Goal: Complete application form: Complete application form

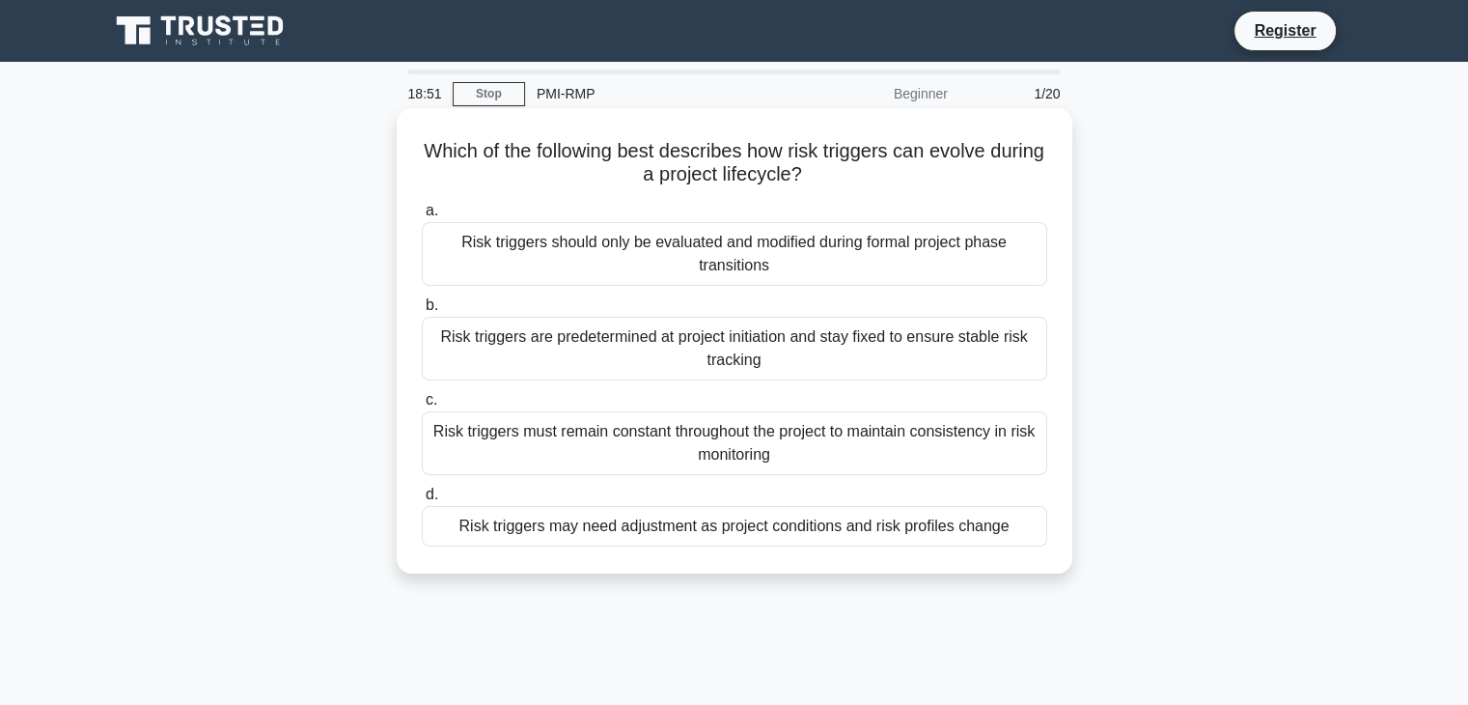
click at [684, 347] on div "Risk triggers are predetermined at project initiation and stay fixed to ensure …" at bounding box center [734, 349] width 625 height 64
click at [422, 312] on input "b. Risk triggers are predetermined at project initiation and stay fixed to ensu…" at bounding box center [422, 305] width 0 height 13
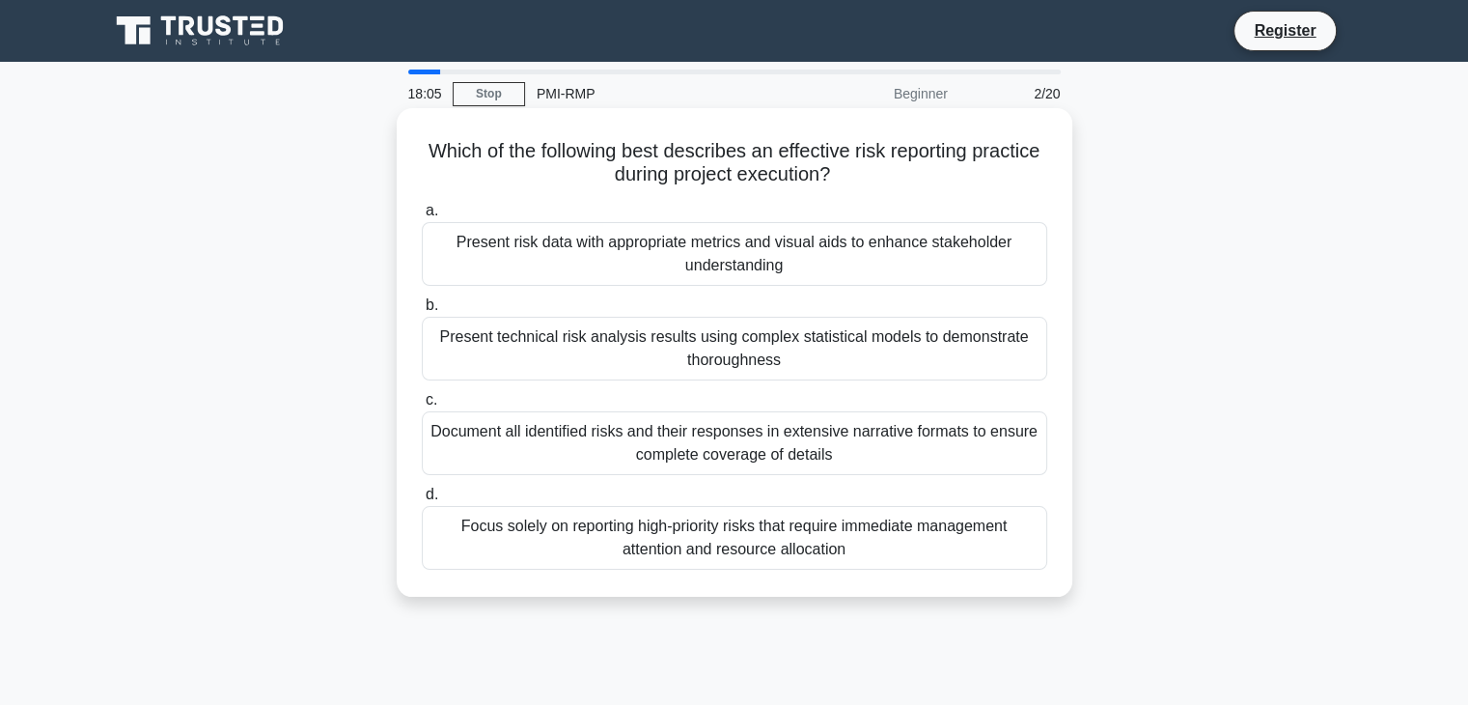
click at [860, 452] on div "Document all identified risks and their responses in extensive narrative format…" at bounding box center [734, 443] width 625 height 64
click at [422, 406] on input "c. Document all identified risks and their responses in extensive narrative for…" at bounding box center [422, 400] width 0 height 13
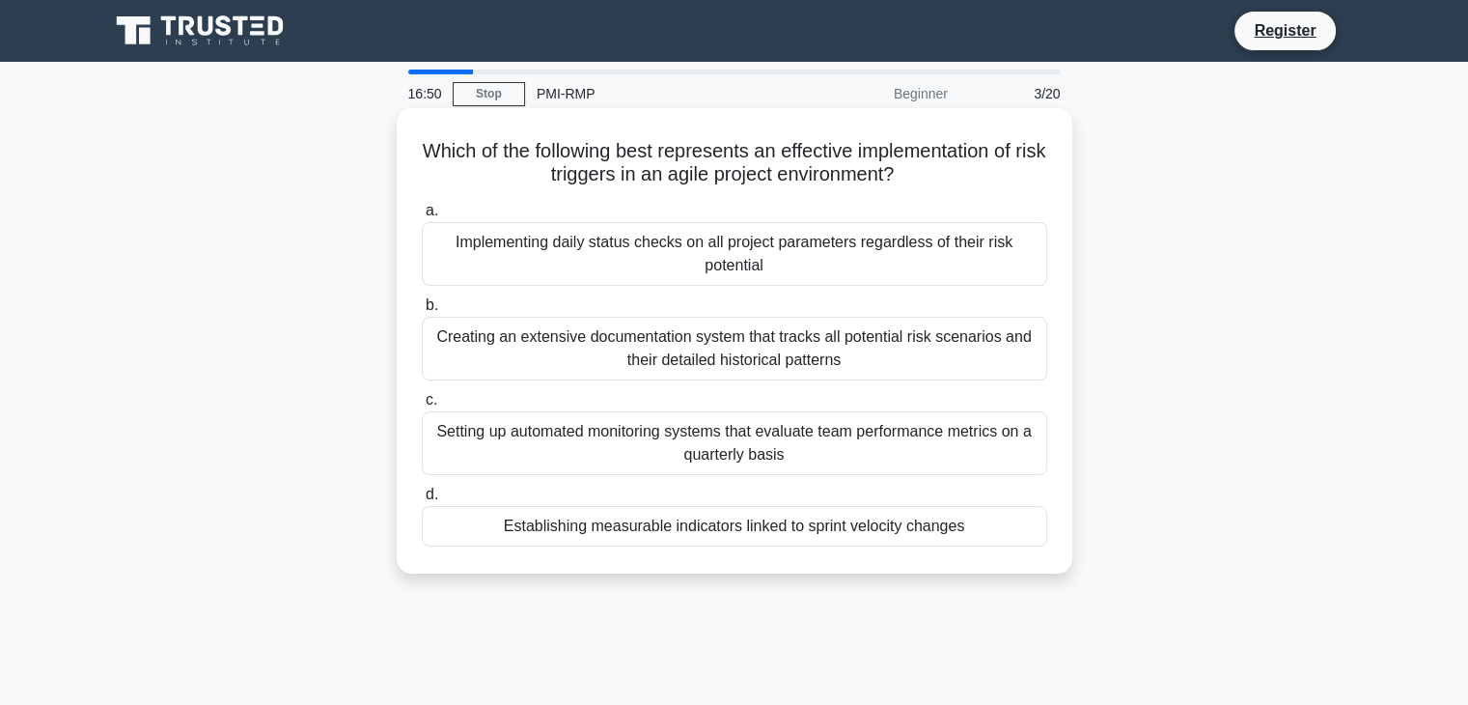
click at [680, 279] on div "Implementing daily status checks on all project parameters regardless of their …" at bounding box center [734, 254] width 625 height 64
click at [422, 217] on input "a. Implementing daily status checks on all project parameters regardless of the…" at bounding box center [422, 211] width 0 height 13
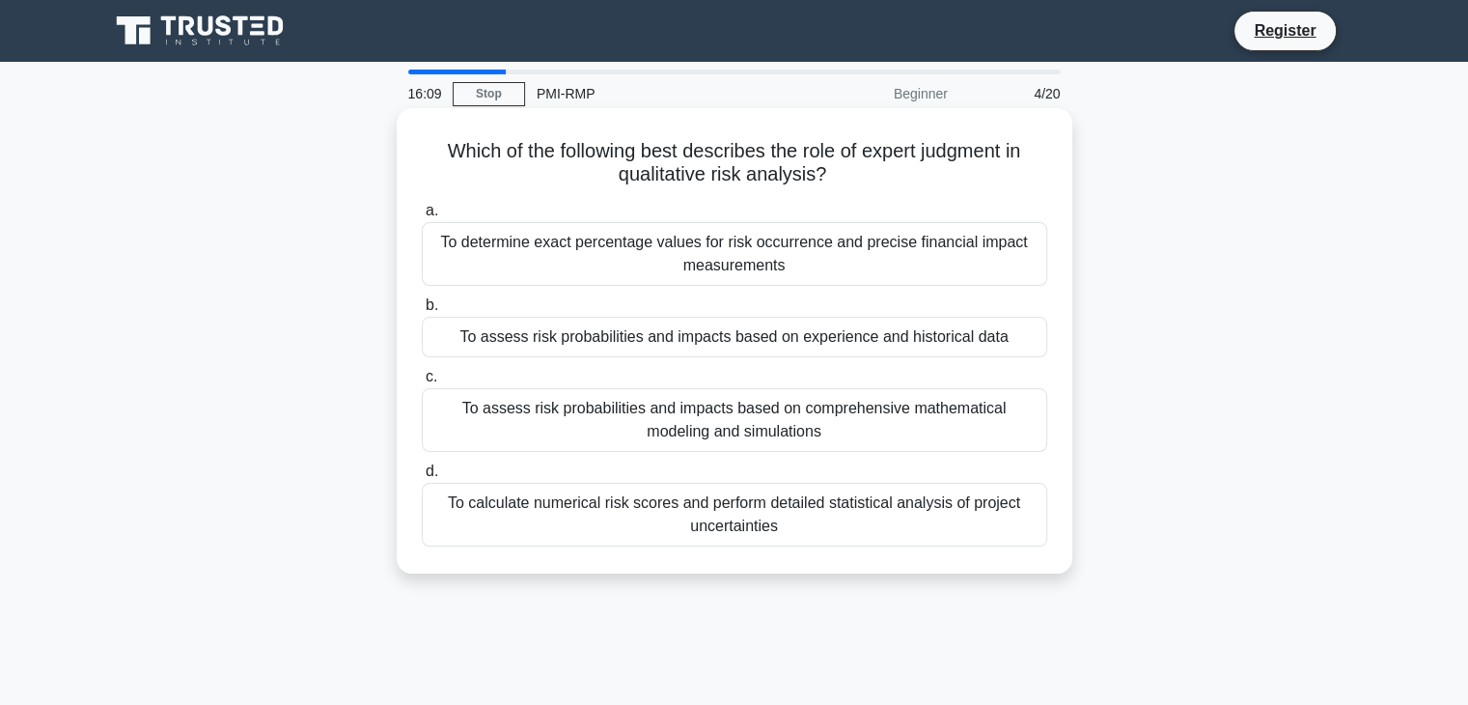
click at [761, 515] on div "To calculate numerical risk scores and perform detailed statistical analysis of…" at bounding box center [734, 515] width 625 height 64
click at [422, 478] on input "d. To calculate numerical risk scores and perform detailed statistical analysis…" at bounding box center [422, 471] width 0 height 13
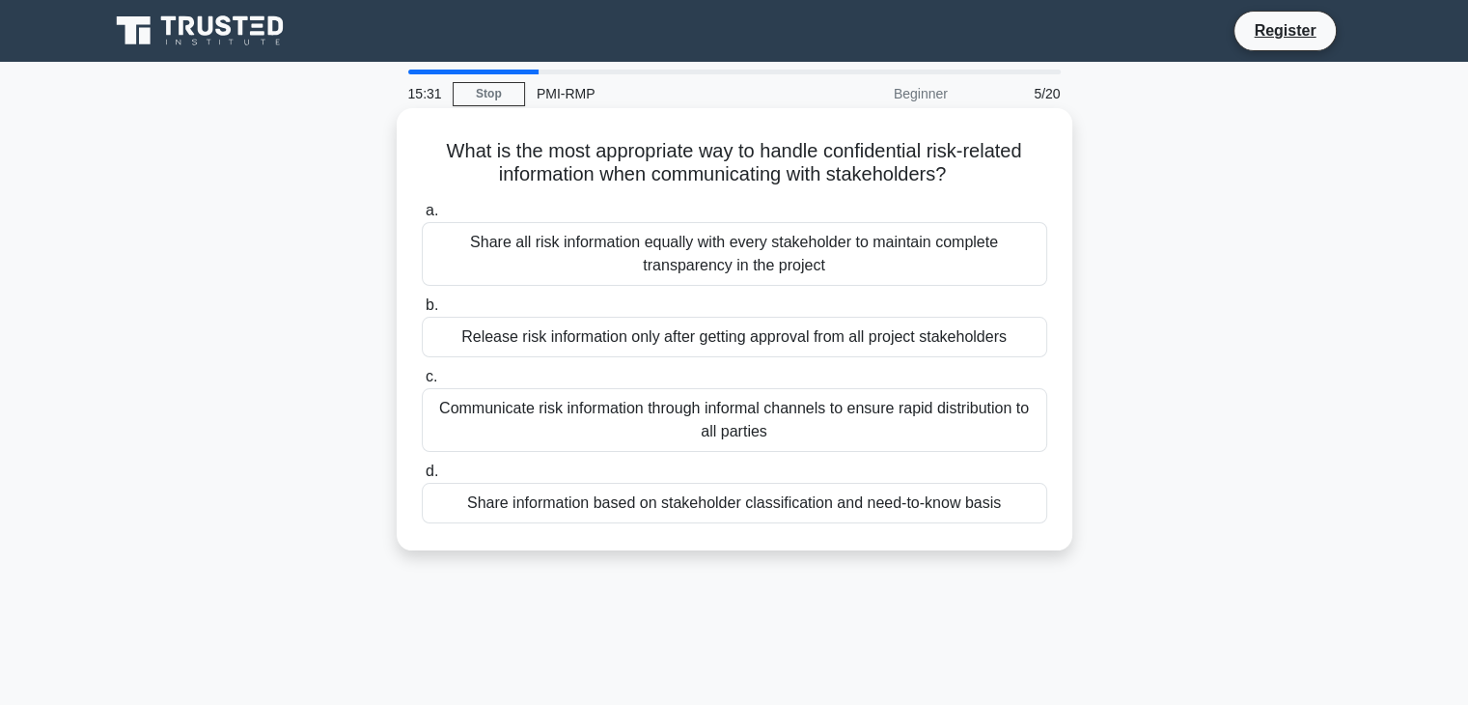
click at [762, 508] on div "Share information based on stakeholder classification and need-to-know basis" at bounding box center [734, 503] width 625 height 41
click at [422, 478] on input "d. Share information based on stakeholder classification and need-to-know basis" at bounding box center [422, 471] width 0 height 13
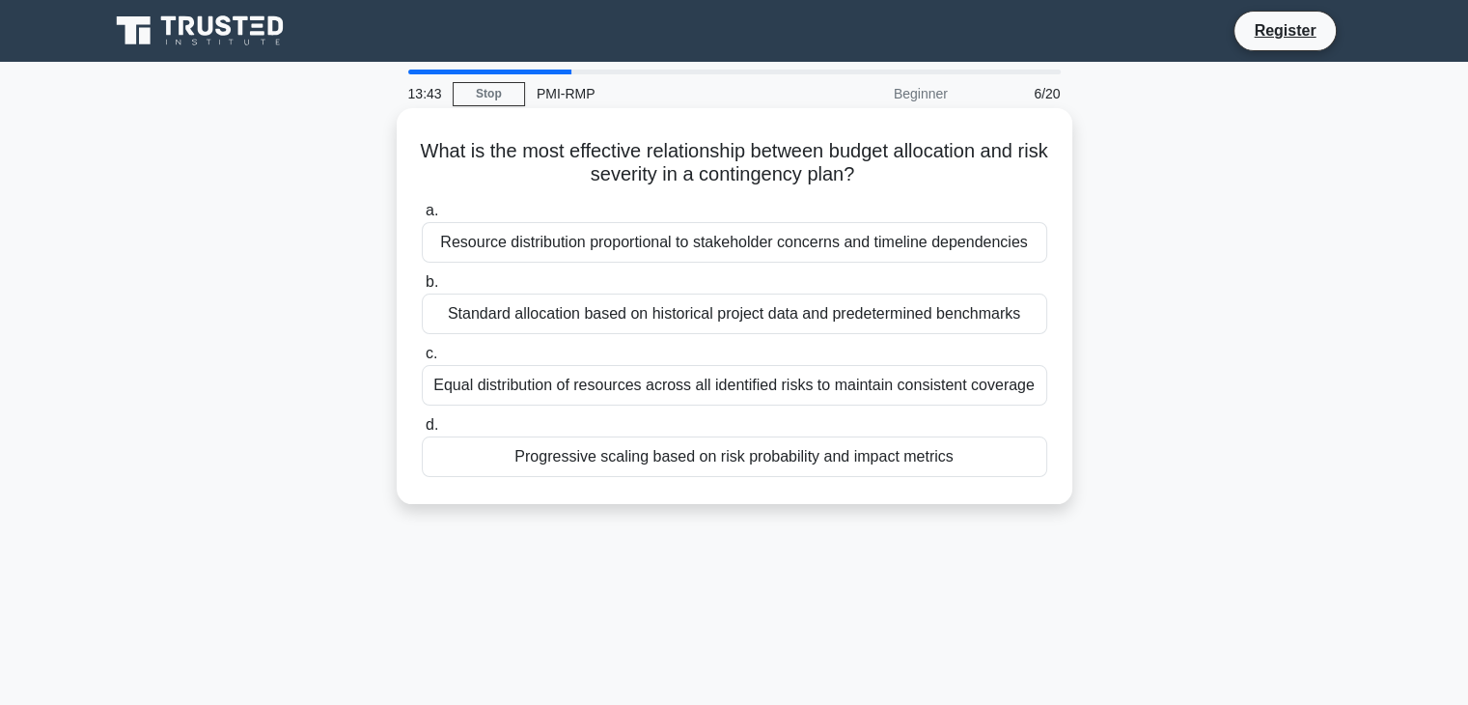
click at [560, 383] on div "Equal distribution of resources across all identified risks to maintain consist…" at bounding box center [734, 385] width 625 height 41
click at [422, 360] on input "c. Equal distribution of resources across all identified risks to maintain cons…" at bounding box center [422, 353] width 0 height 13
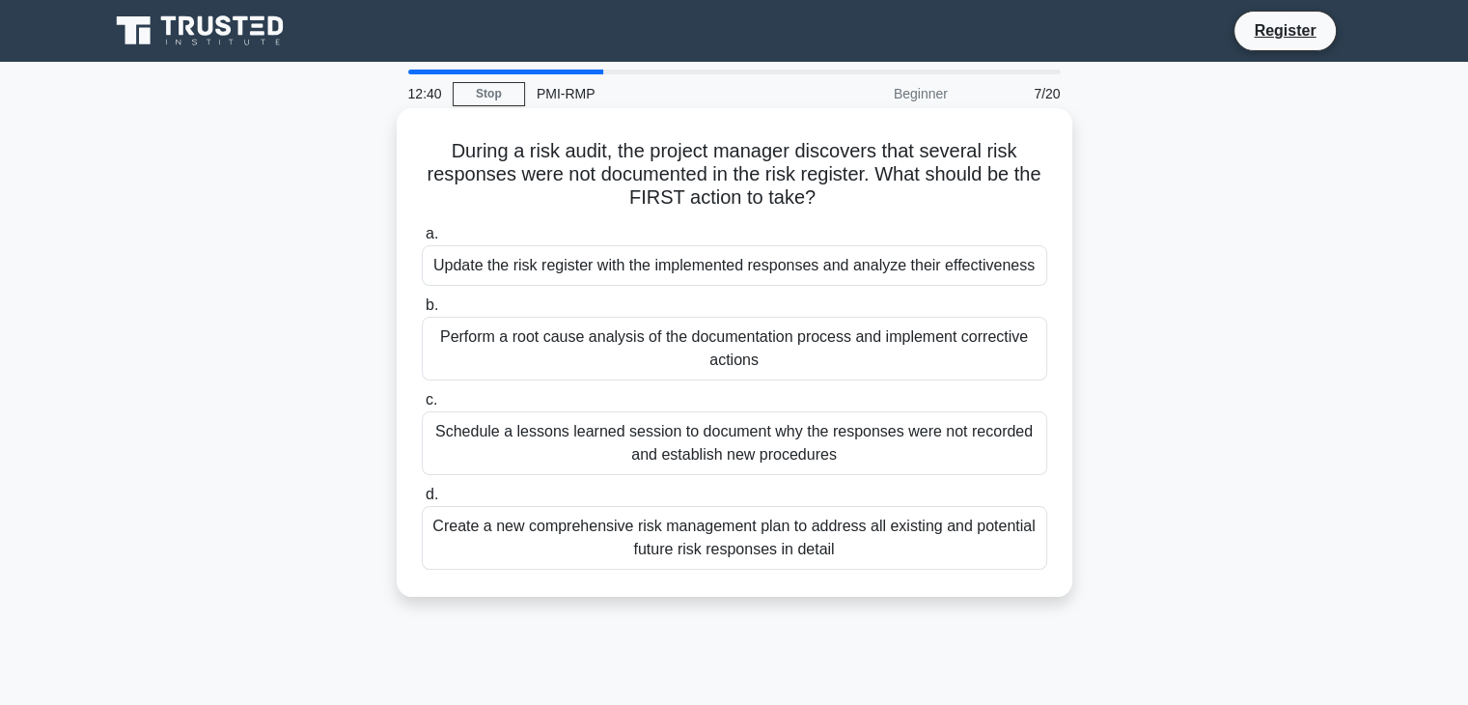
click at [606, 268] on div "Update the risk register with the implemented responses and analyze their effec…" at bounding box center [734, 265] width 625 height 41
click at [422, 240] on input "a. Update the risk register with the implemented responses and analyze their ef…" at bounding box center [422, 234] width 0 height 13
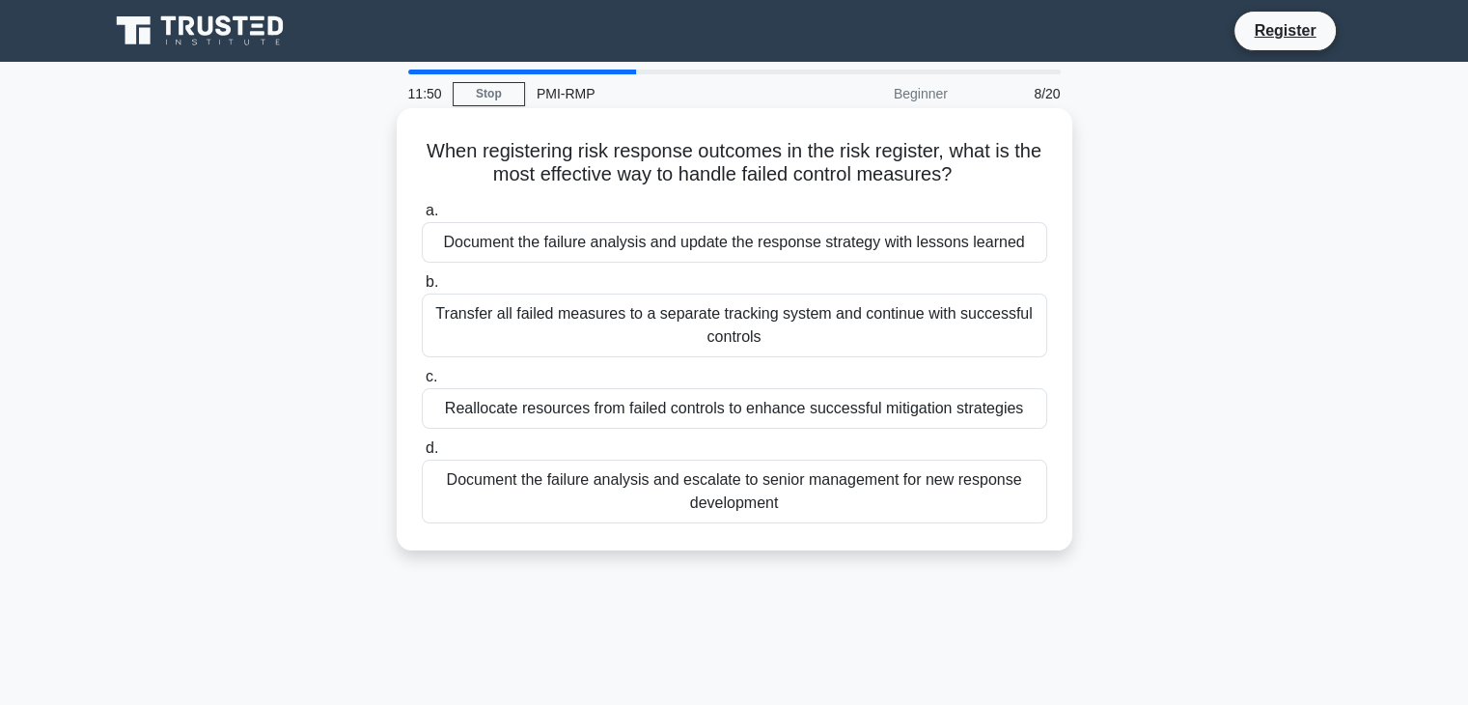
click at [631, 491] on div "Document the failure analysis and escalate to senior management for new respons…" at bounding box center [734, 491] width 625 height 64
click at [422, 455] on input "d. Document the failure analysis and escalate to senior management for new resp…" at bounding box center [422, 448] width 0 height 13
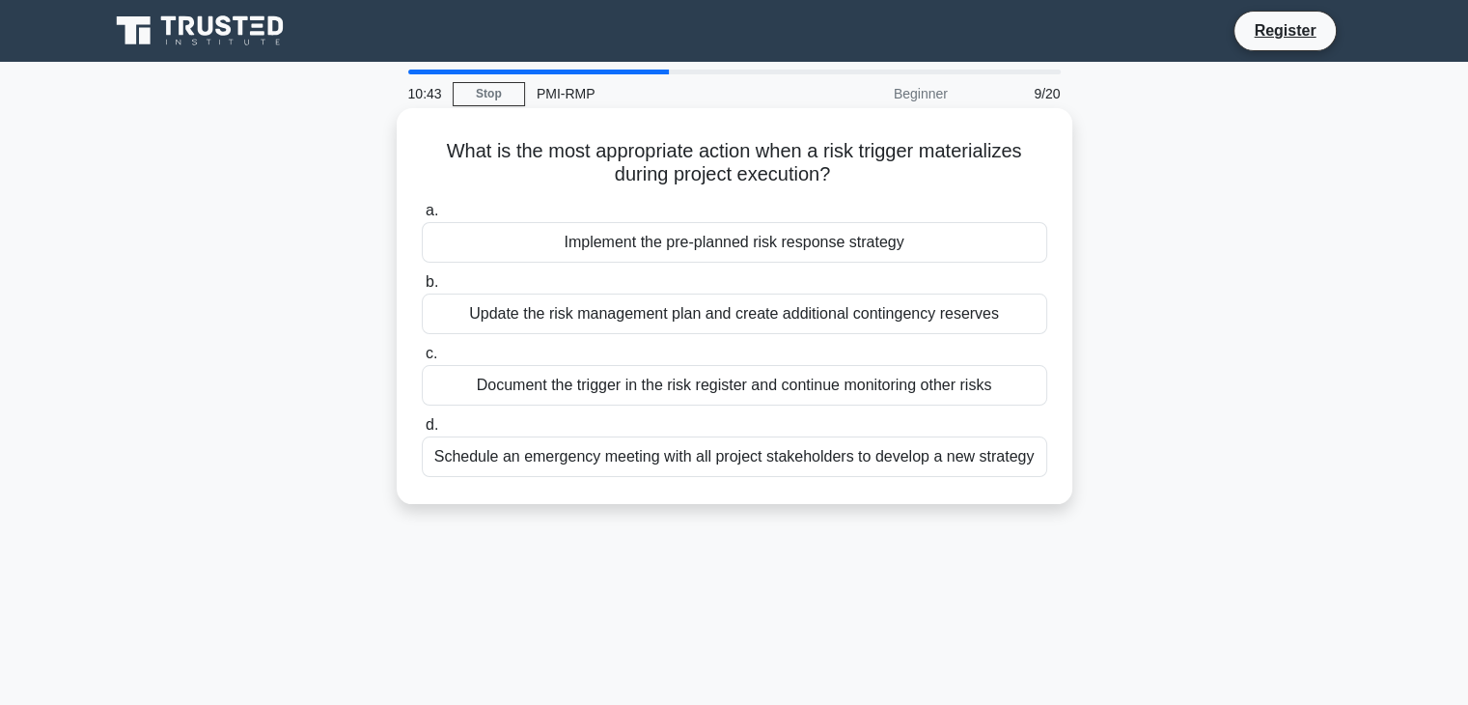
click at [716, 254] on div "Implement the pre-planned risk response strategy" at bounding box center [734, 242] width 625 height 41
click at [422, 217] on input "a. Implement the pre-planned risk response strategy" at bounding box center [422, 211] width 0 height 13
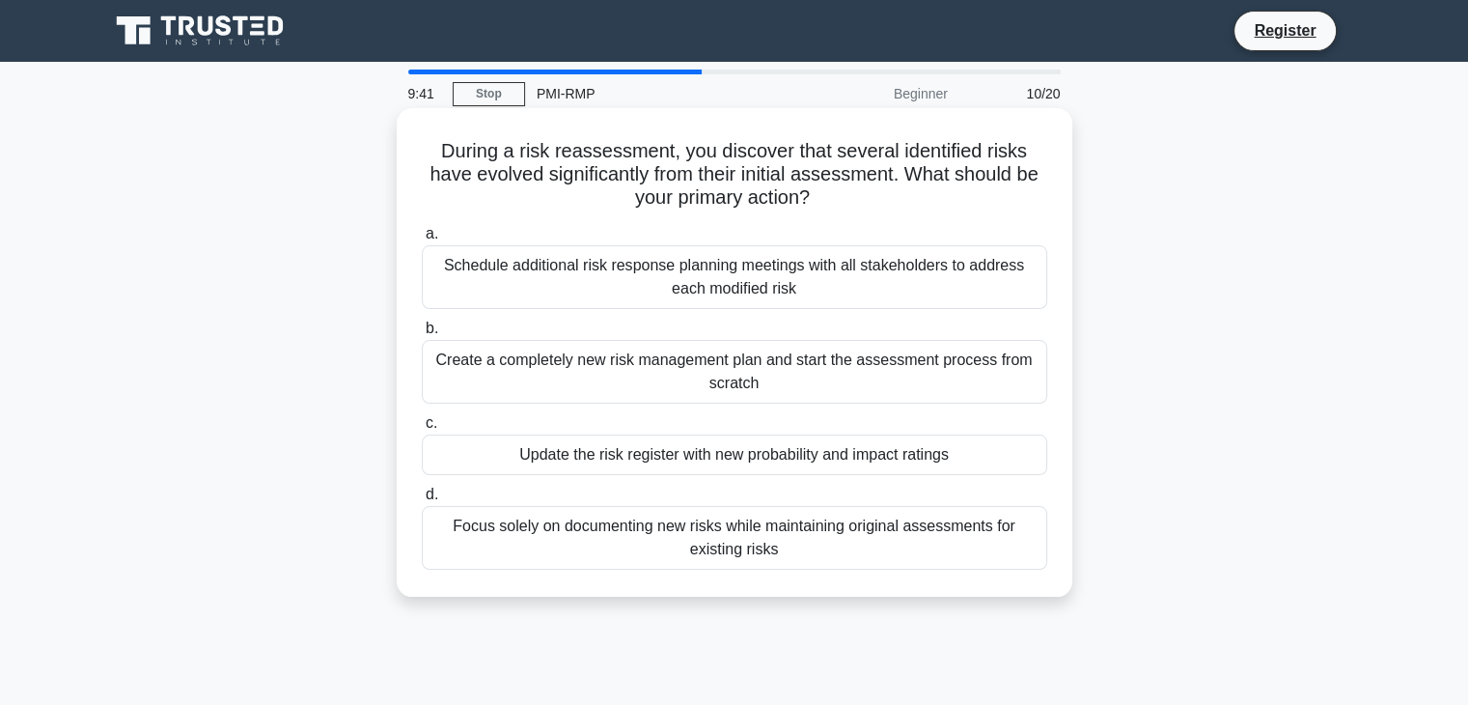
click at [776, 551] on div "Focus solely on documenting new risks while maintaining original assessments fo…" at bounding box center [734, 538] width 625 height 64
click at [422, 501] on input "d. Focus solely on documenting new risks while maintaining original assessments…" at bounding box center [422, 494] width 0 height 13
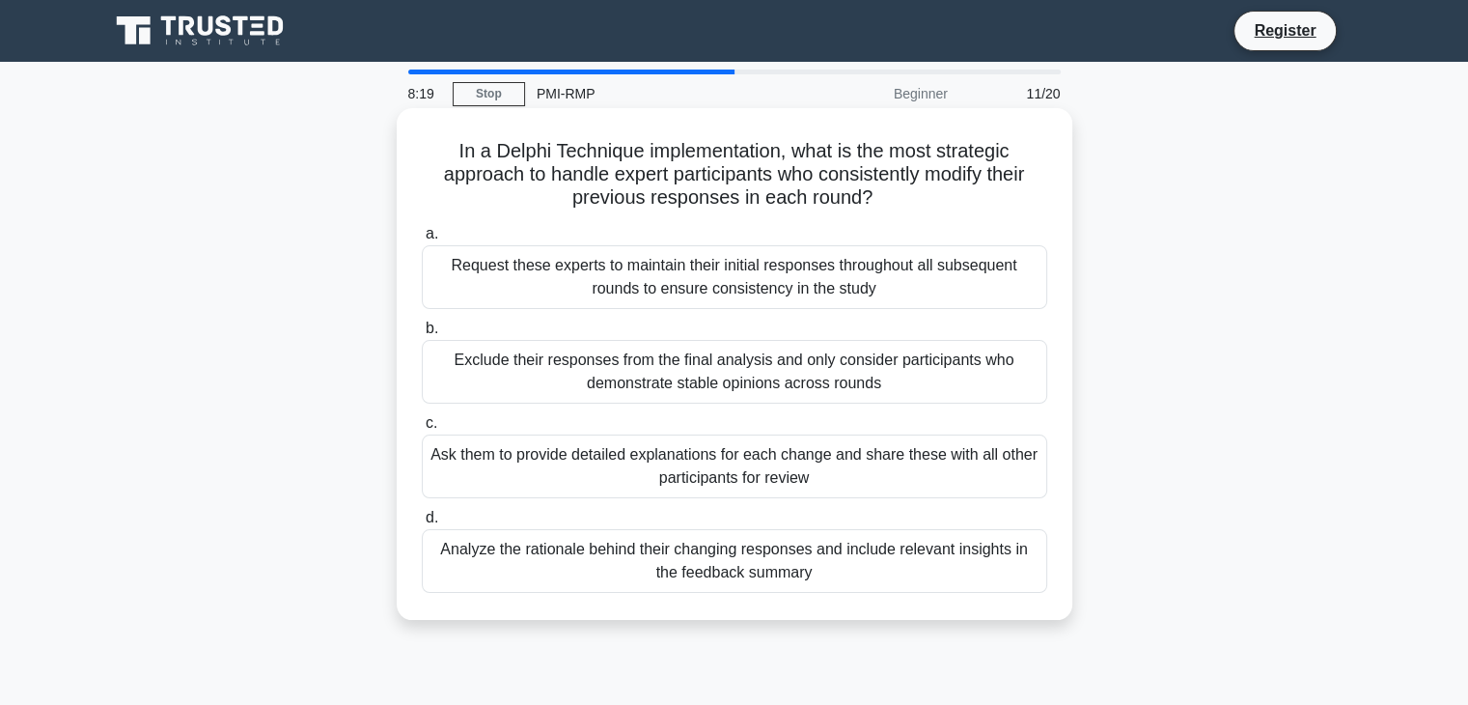
click at [896, 565] on div "Analyze the rationale behind their changing responses and include relevant insi…" at bounding box center [734, 561] width 625 height 64
click at [422, 524] on input "d. Analyze the rationale behind their changing responses and include relevant i…" at bounding box center [422, 518] width 0 height 13
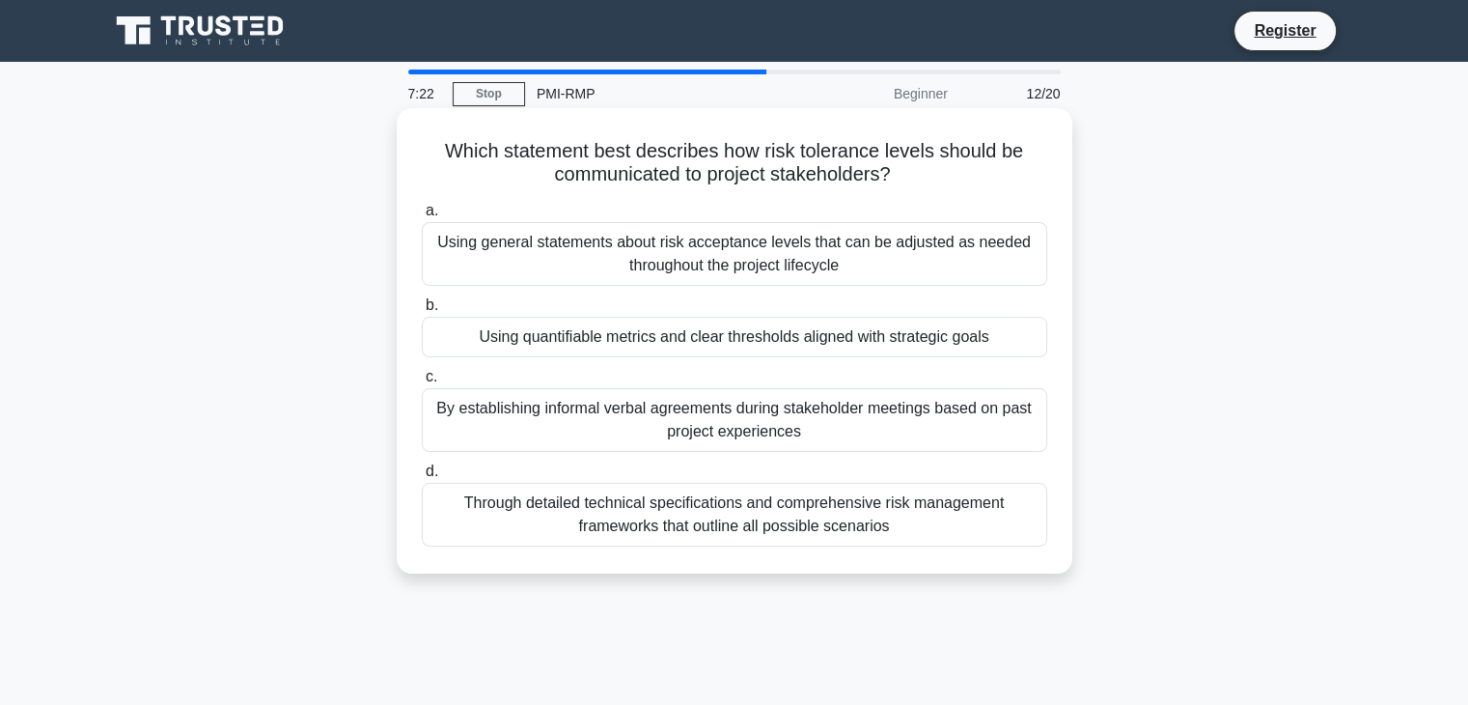
click at [950, 262] on div "Using general statements about risk acceptance levels that can be adjusted as n…" at bounding box center [734, 254] width 625 height 64
click at [422, 217] on input "a. Using general statements about risk acceptance levels that can be adjusted a…" at bounding box center [422, 211] width 0 height 13
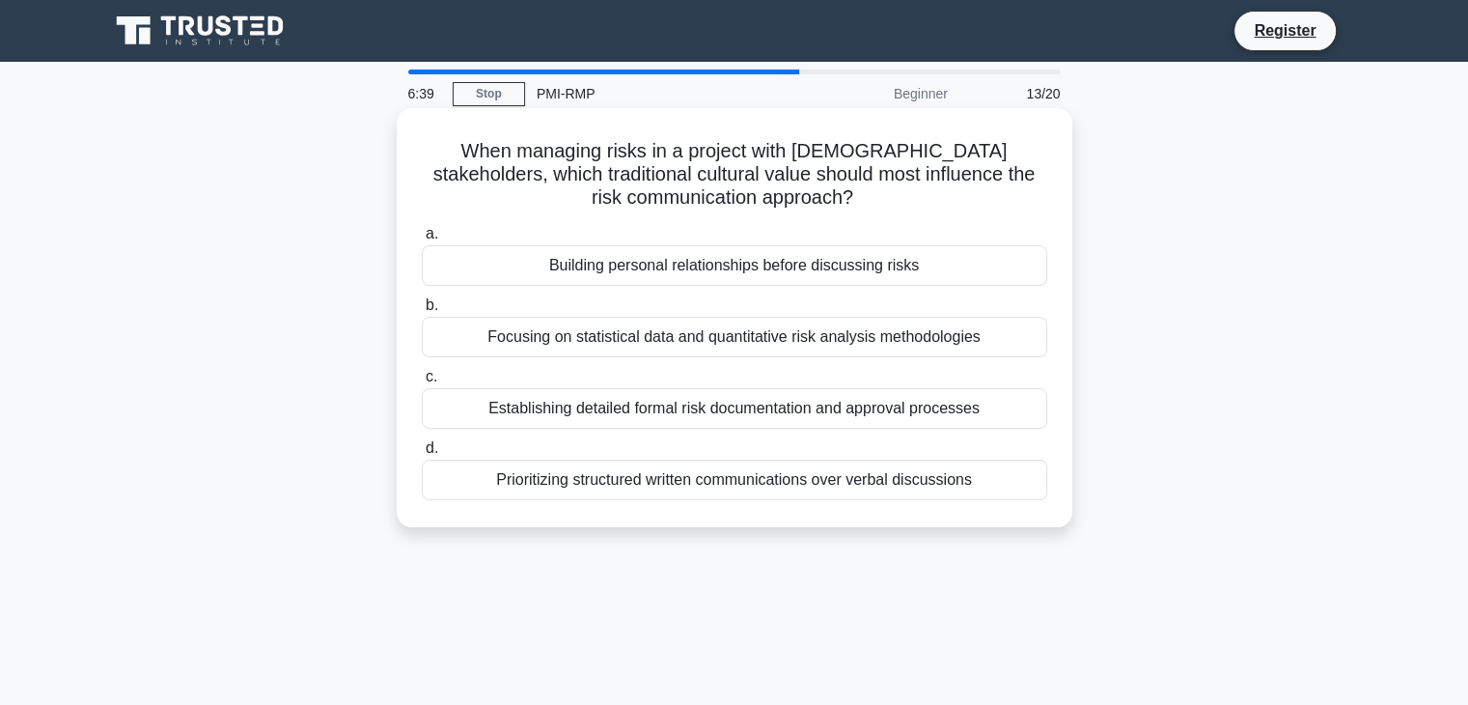
click at [948, 493] on div "Prioritizing structured written communications over verbal discussions" at bounding box center [734, 479] width 625 height 41
click at [422, 455] on input "d. Prioritizing structured written communications over verbal discussions" at bounding box center [422, 448] width 0 height 13
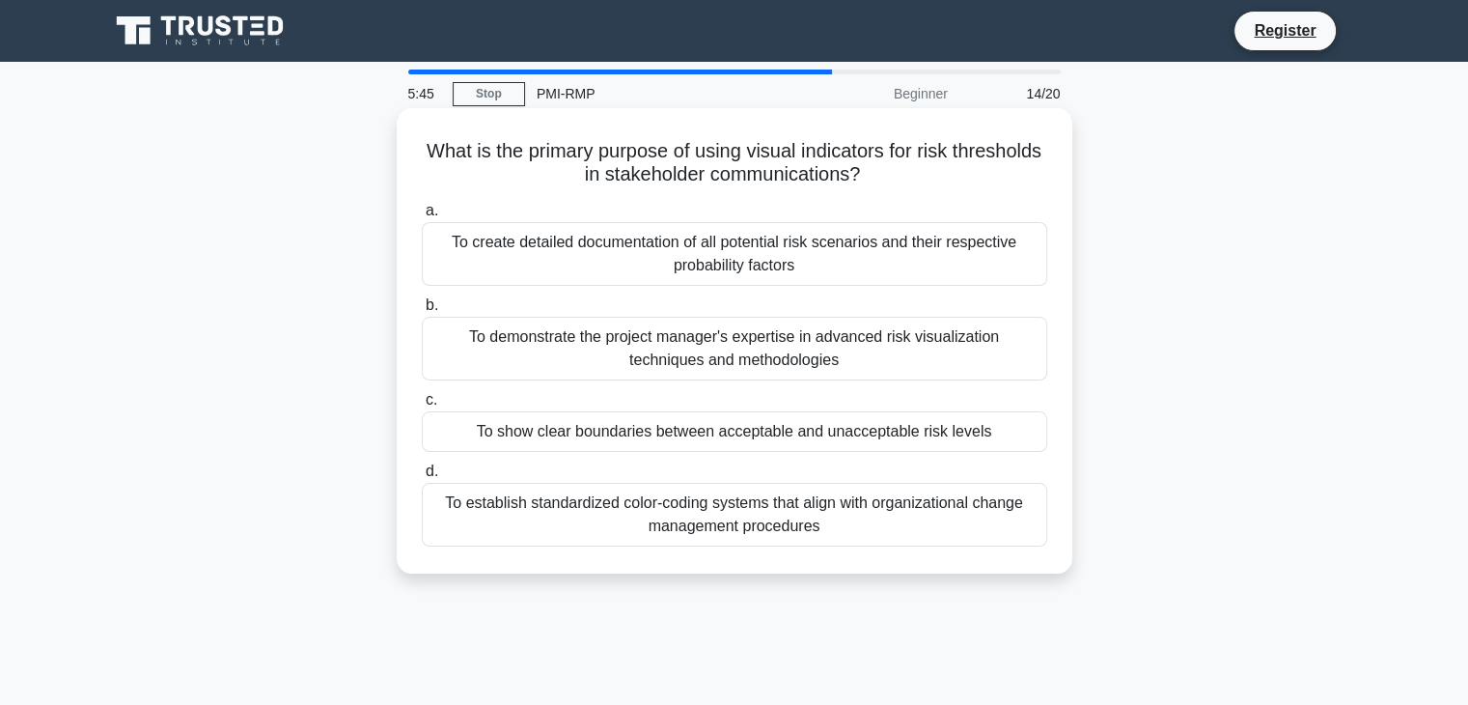
click at [985, 436] on div "To show clear boundaries between acceptable and unacceptable risk levels" at bounding box center [734, 431] width 625 height 41
click at [422, 406] on input "c. To show clear boundaries between acceptable and unacceptable risk levels" at bounding box center [422, 400] width 0 height 13
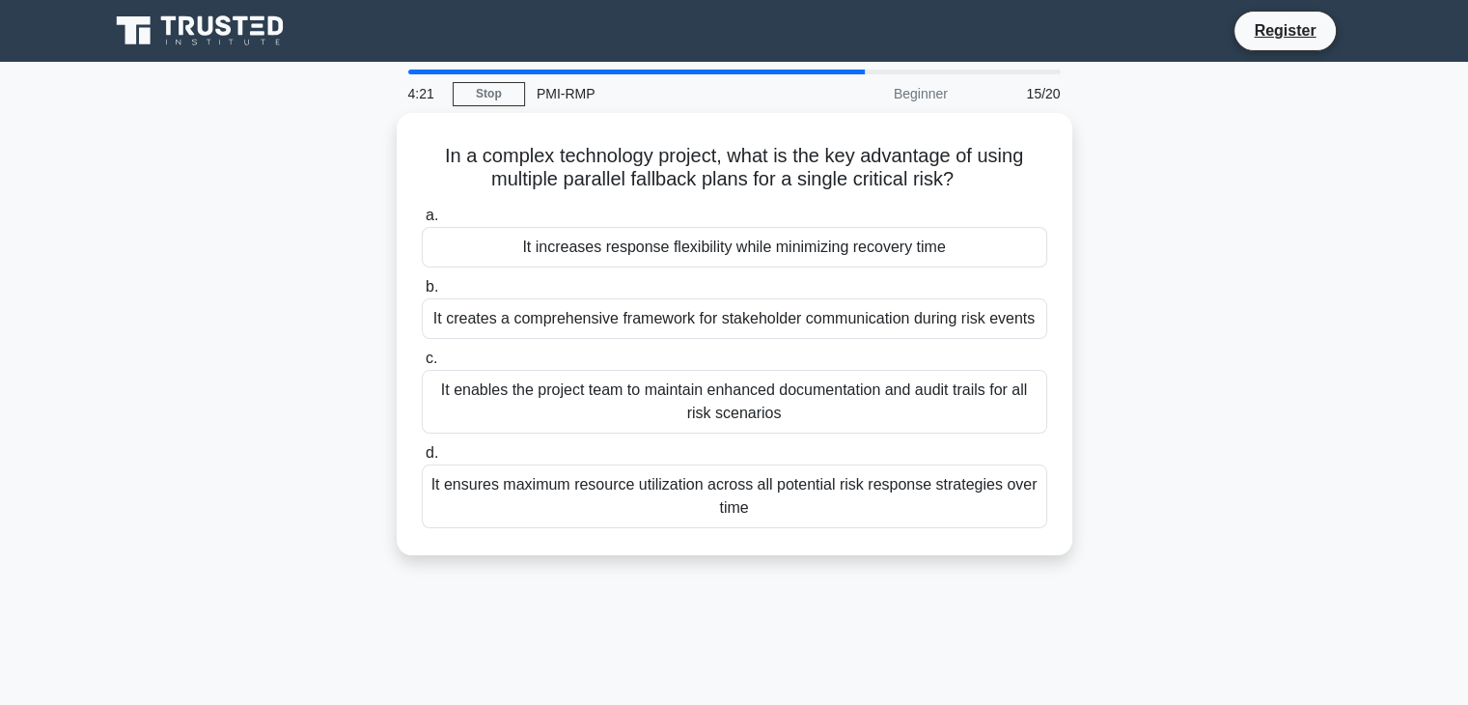
click at [1224, 568] on div "In a complex technology project, what is the key advantage of using multiple pa…" at bounding box center [734, 345] width 1274 height 465
click at [1226, 548] on div "In a complex technology project, what is the key advantage of using multiple pa…" at bounding box center [734, 345] width 1274 height 465
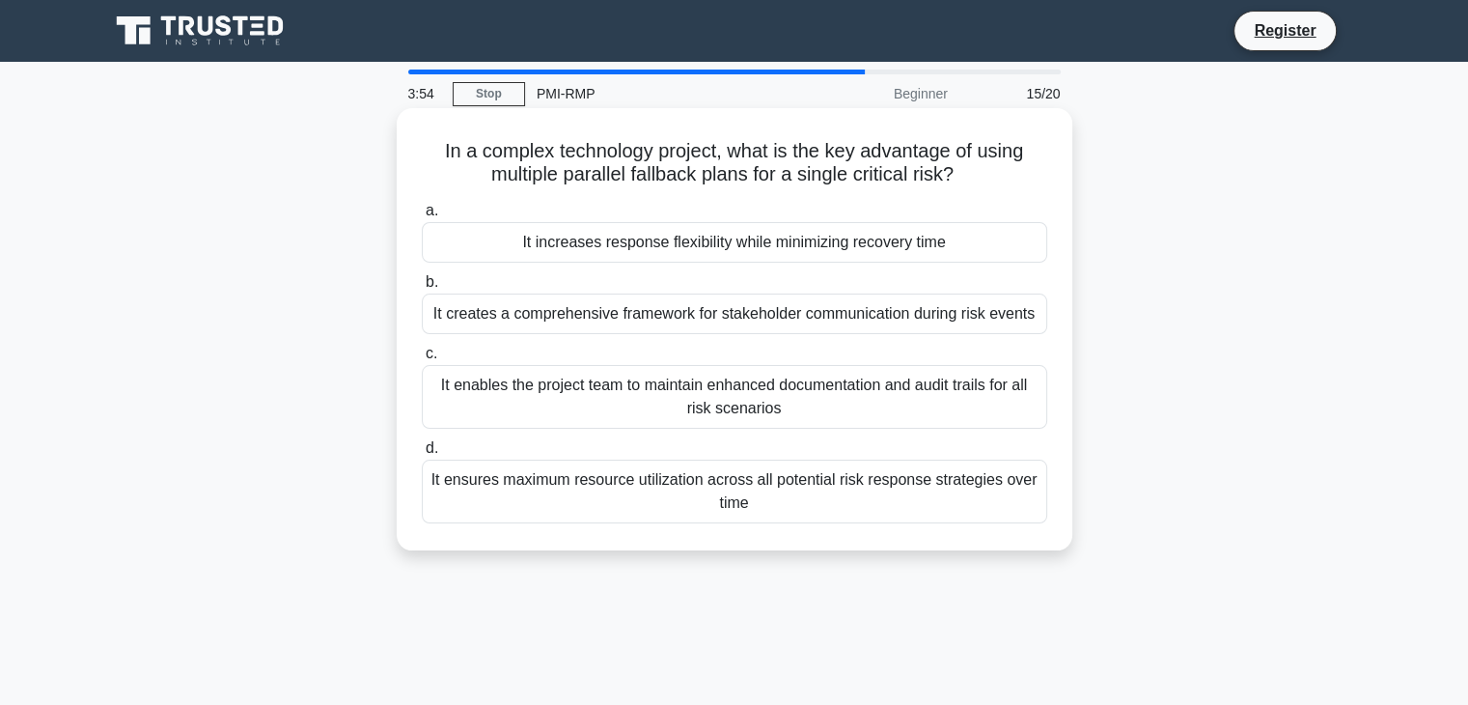
click at [920, 495] on div "It ensures maximum resource utilization across all potential risk response stra…" at bounding box center [734, 491] width 625 height 64
click at [422, 455] on input "d. It ensures maximum resource utilization across all potential risk response s…" at bounding box center [422, 448] width 0 height 13
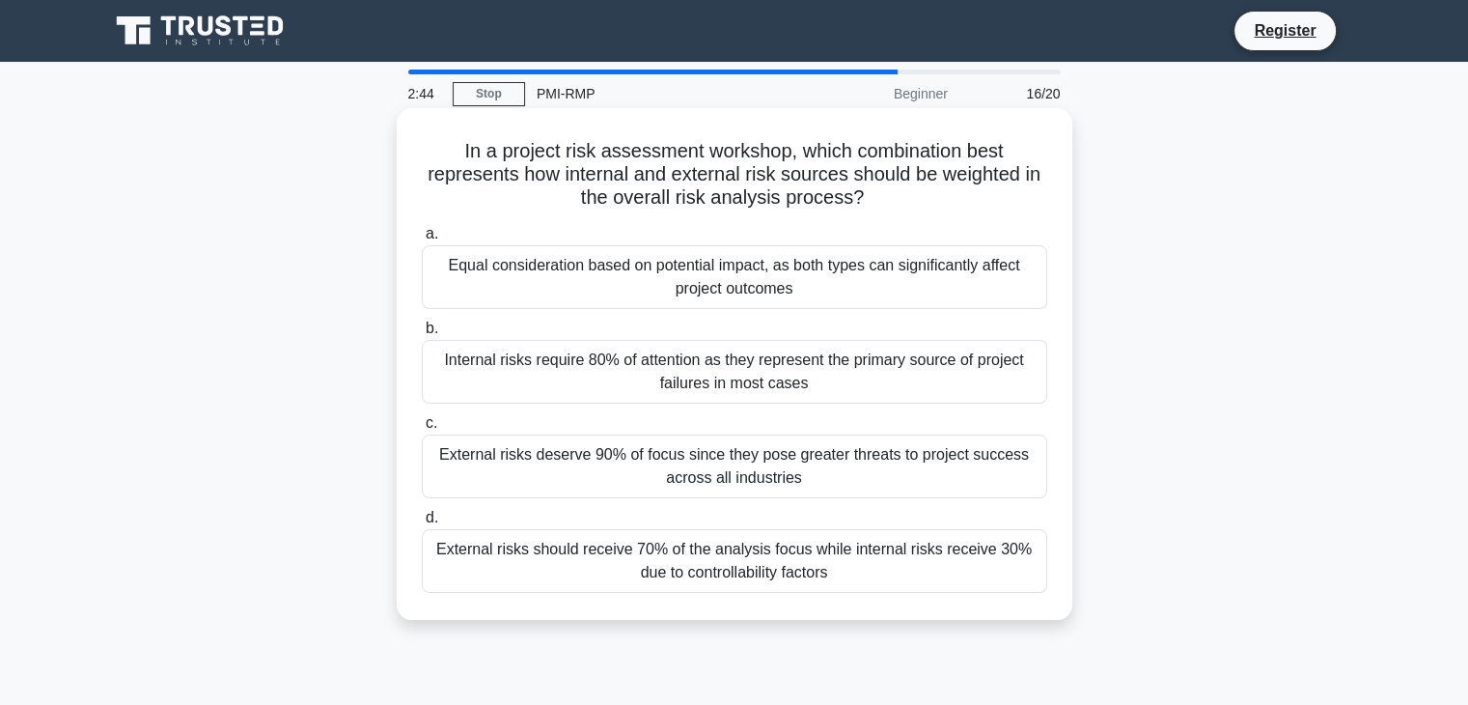
click at [888, 281] on div "Equal consideration based on potential impact, as both types can significantly …" at bounding box center [734, 277] width 625 height 64
click at [422, 240] on input "a. Equal consideration based on potential impact, as both types can significant…" at bounding box center [422, 234] width 0 height 13
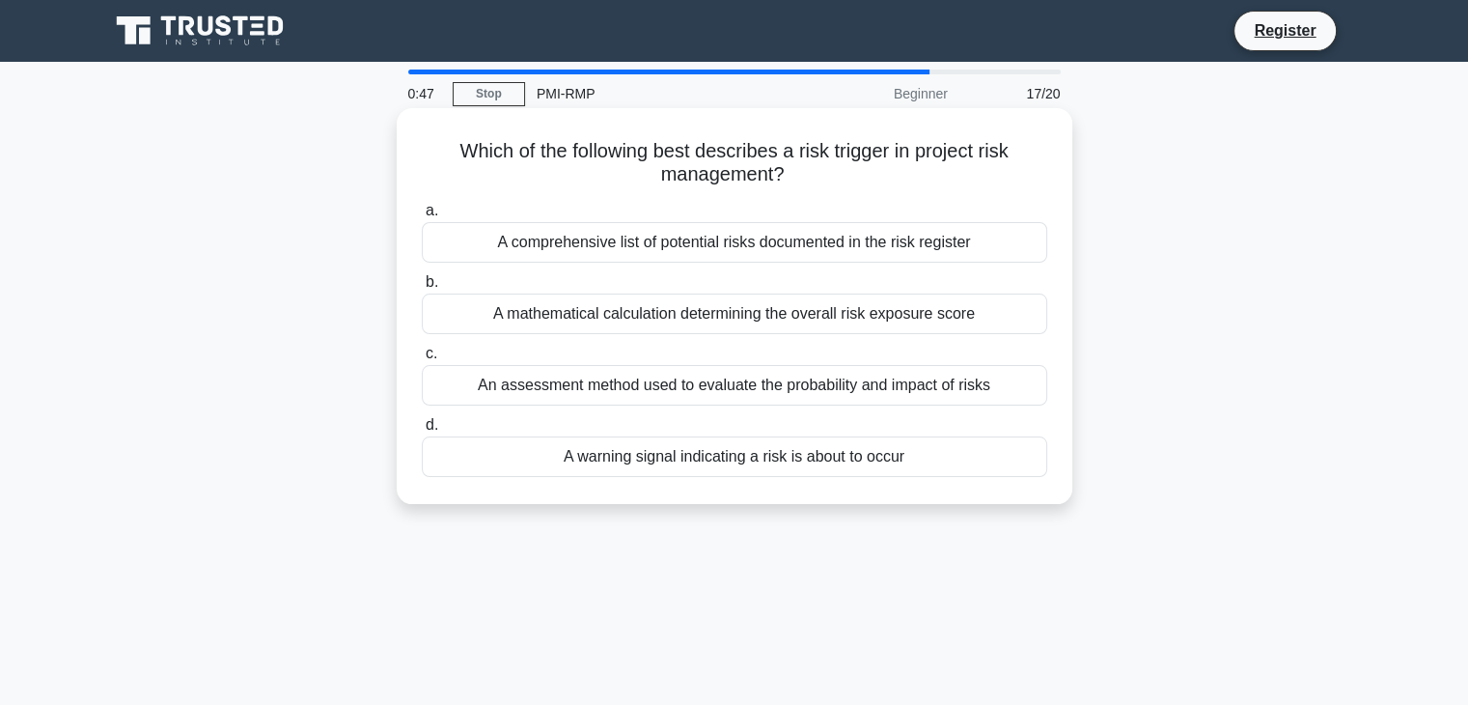
click at [870, 469] on div "A warning signal indicating a risk is about to occur" at bounding box center [734, 456] width 625 height 41
click at [422, 431] on input "d. A warning signal indicating a risk is about to occur" at bounding box center [422, 425] width 0 height 13
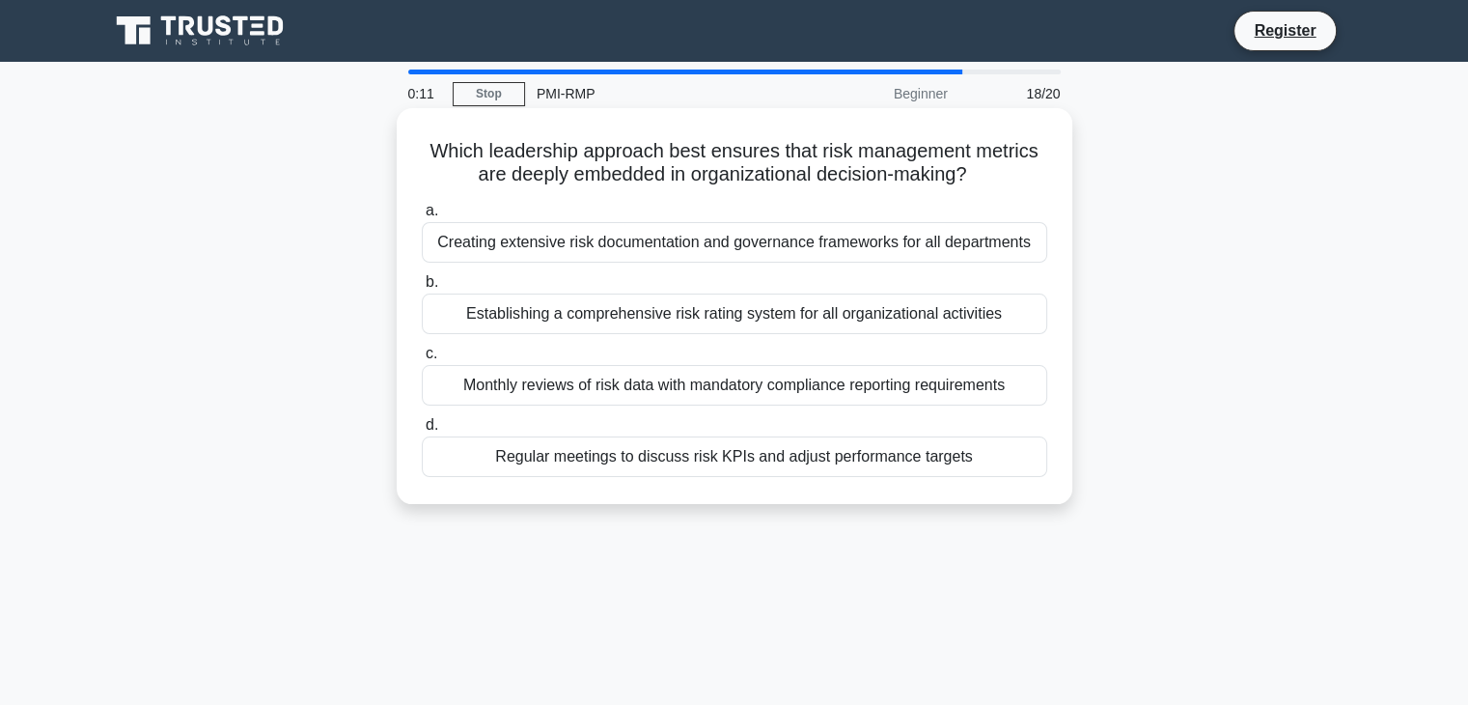
click at [769, 471] on div "Regular meetings to discuss risk KPIs and adjust performance targets" at bounding box center [734, 456] width 625 height 41
click at [422, 431] on input "d. Regular meetings to discuss risk KPIs and adjust performance targets" at bounding box center [422, 425] width 0 height 13
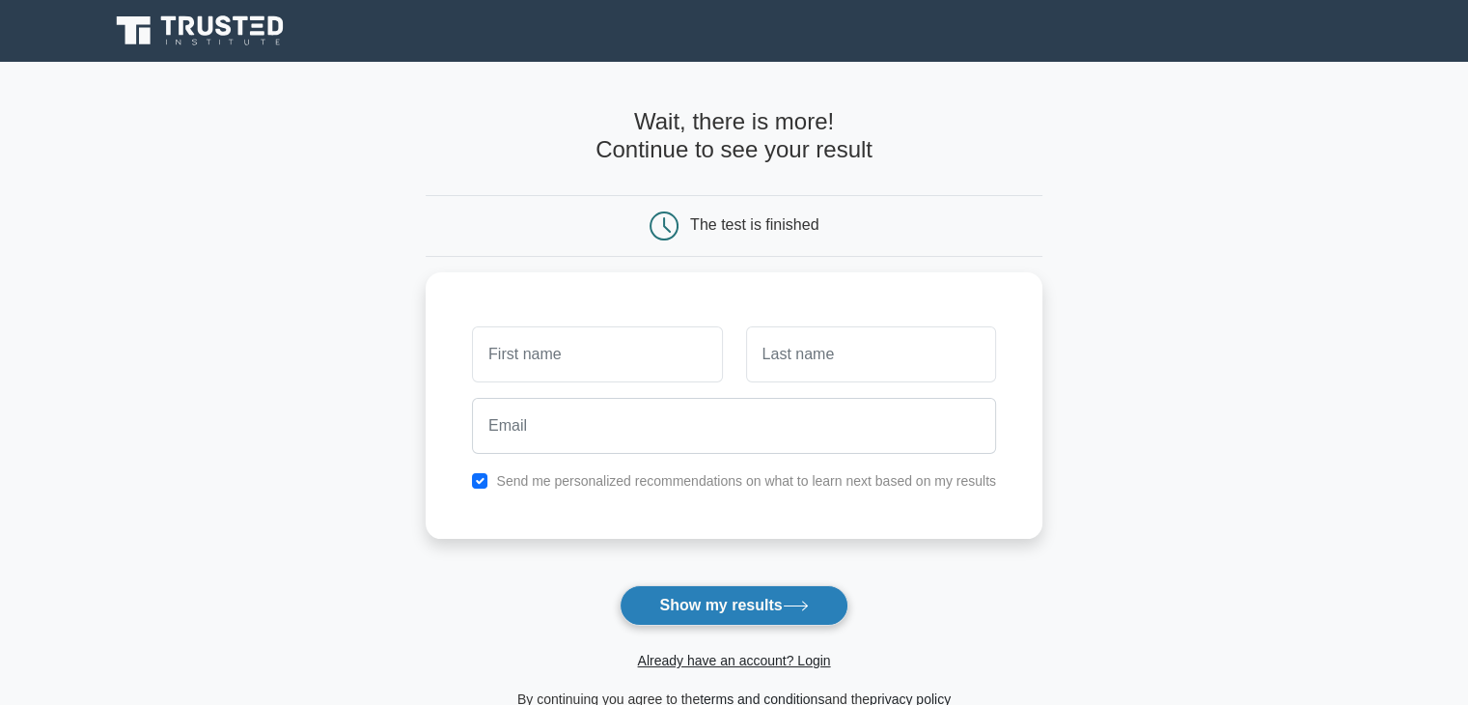
click at [803, 606] on icon at bounding box center [795, 605] width 23 height 9
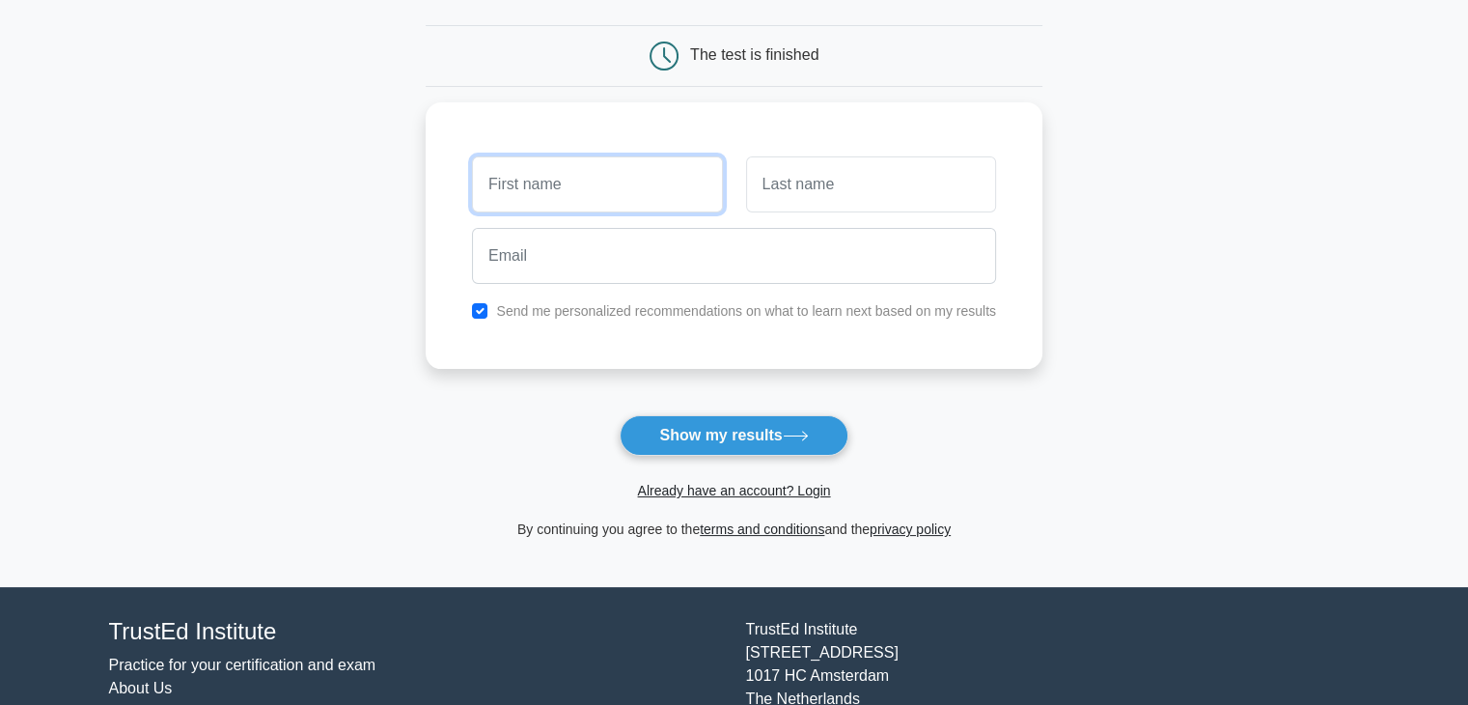
scroll to position [169, 0]
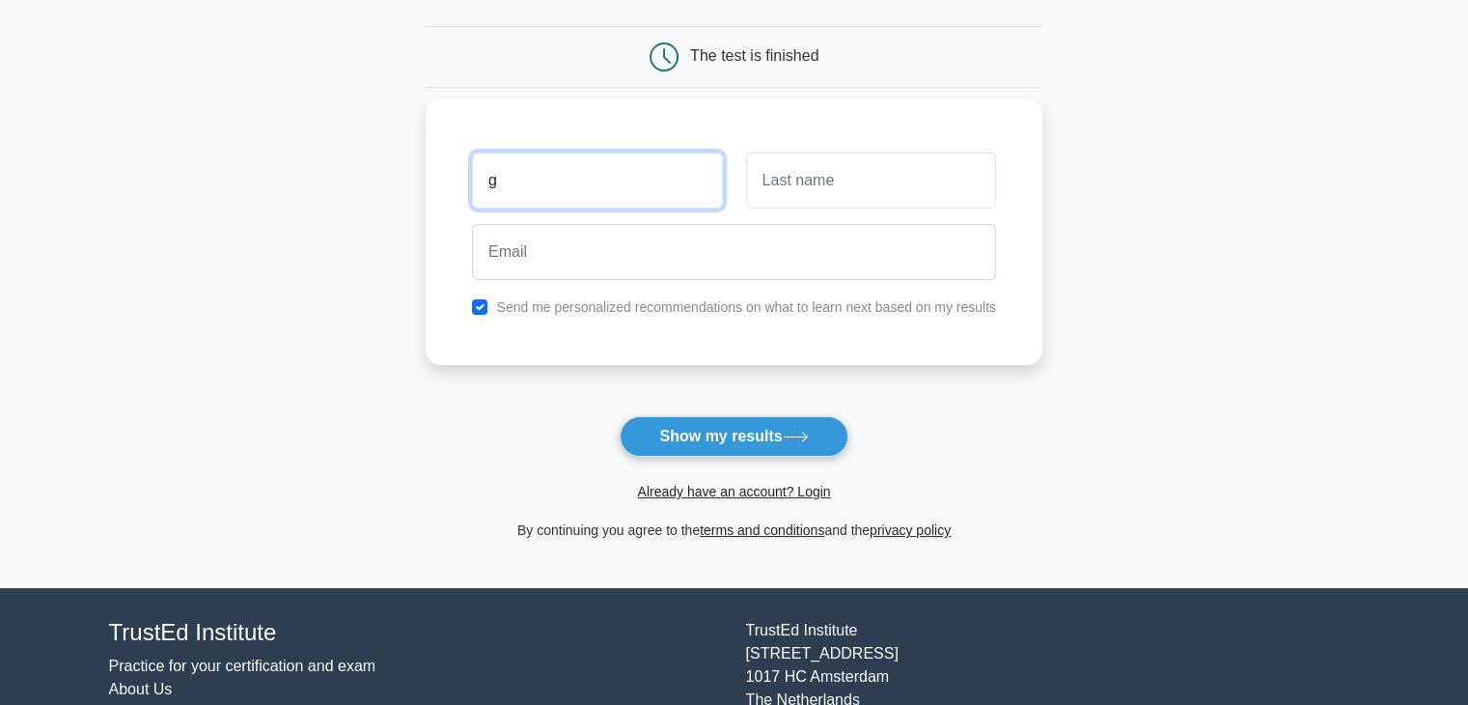
type input "Ghaida"
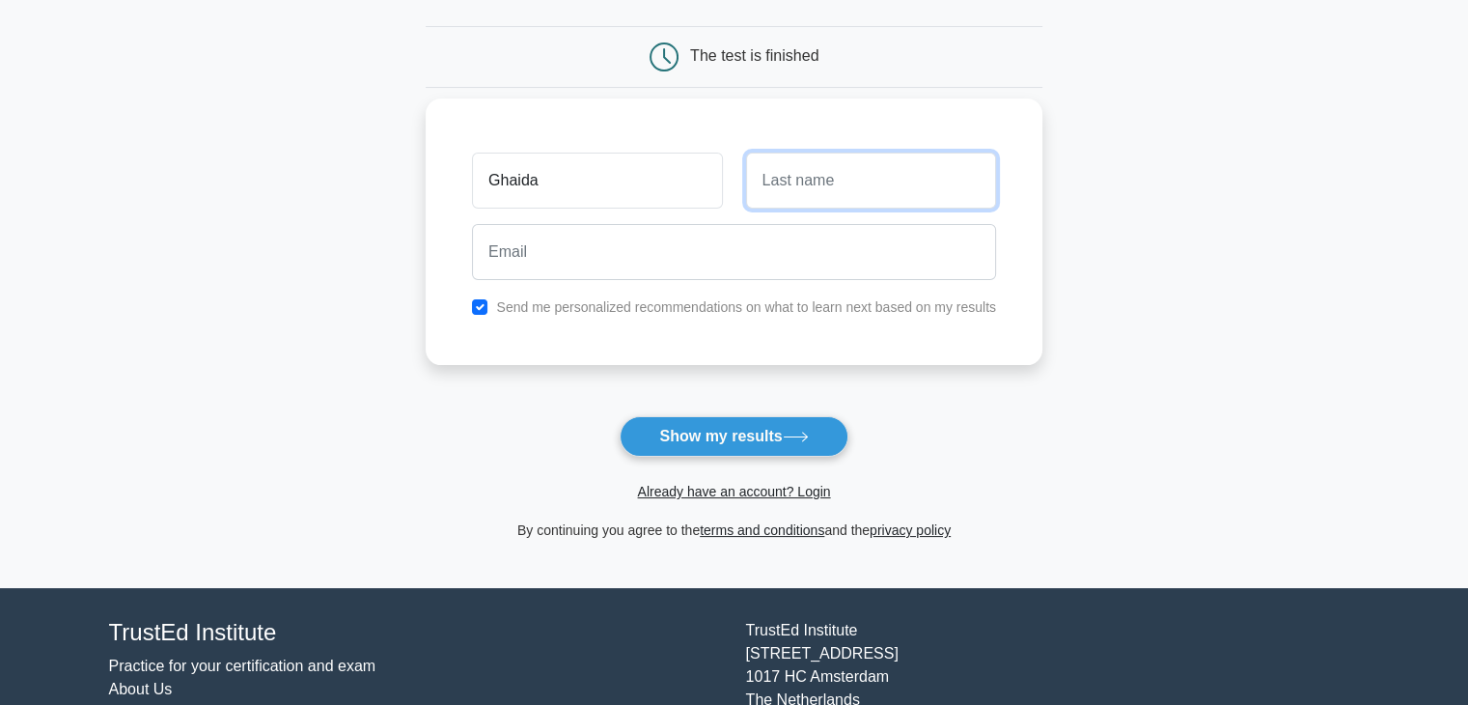
click at [765, 185] on input "text" at bounding box center [871, 181] width 250 height 56
type input "ss"
click at [822, 279] on div at bounding box center [733, 251] width 547 height 71
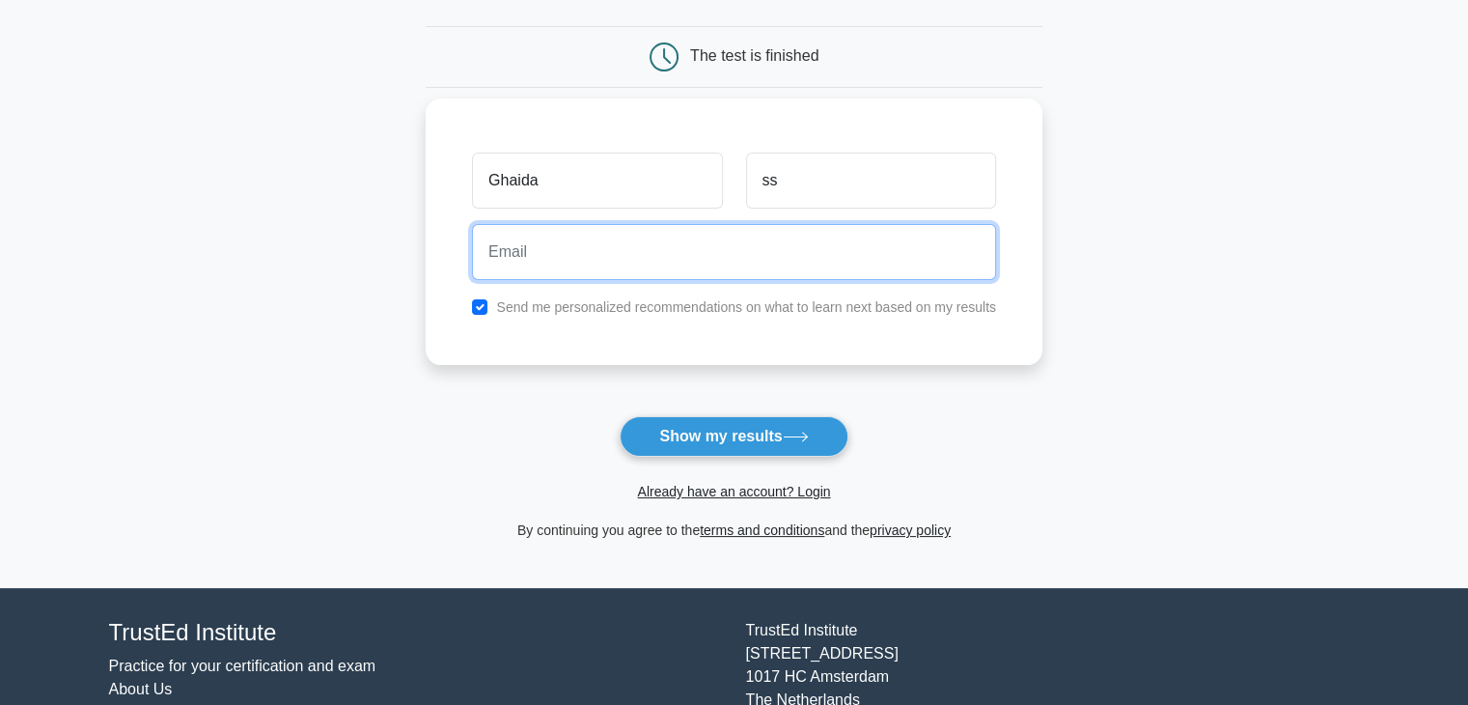
click at [758, 248] on input "email" at bounding box center [734, 252] width 524 height 56
type input "ghaida.san22@gmail.com"
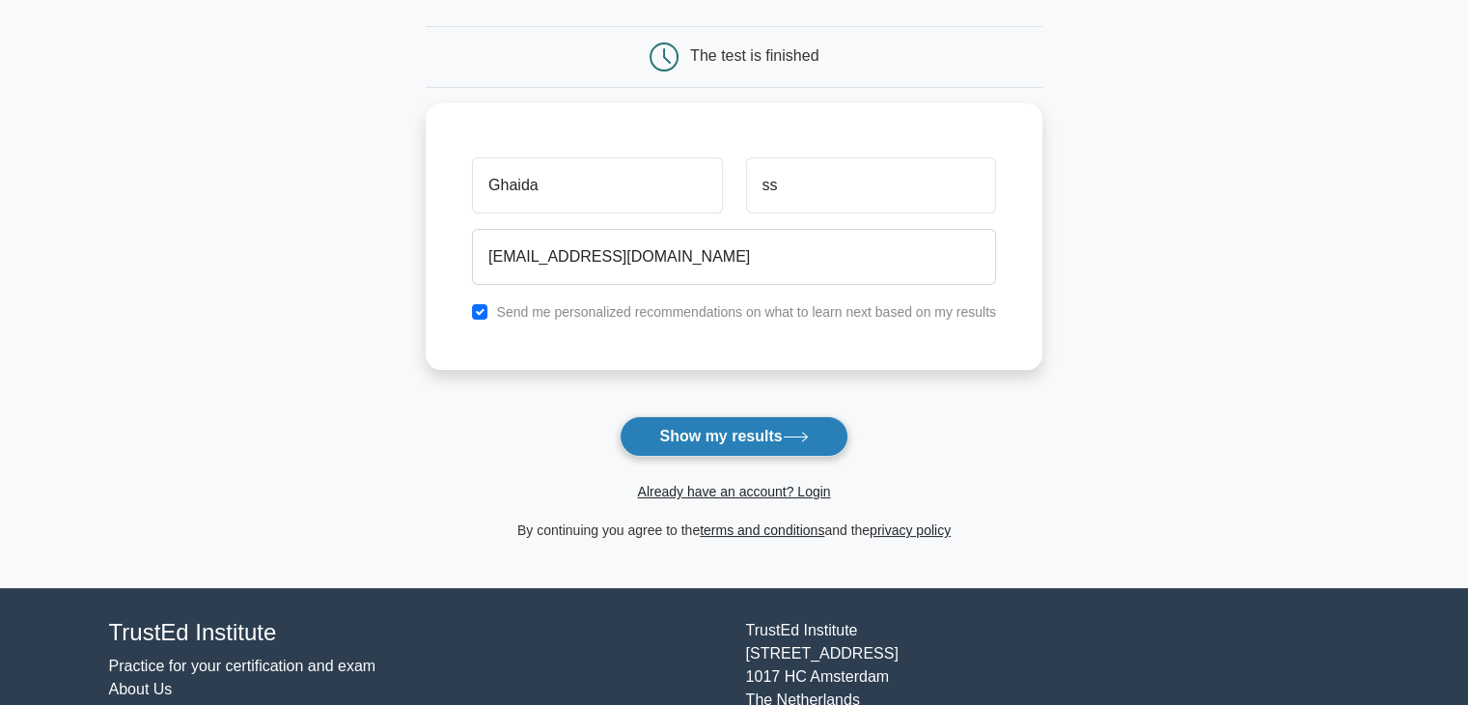
click at [749, 437] on button "Show my results" at bounding box center [734, 436] width 228 height 41
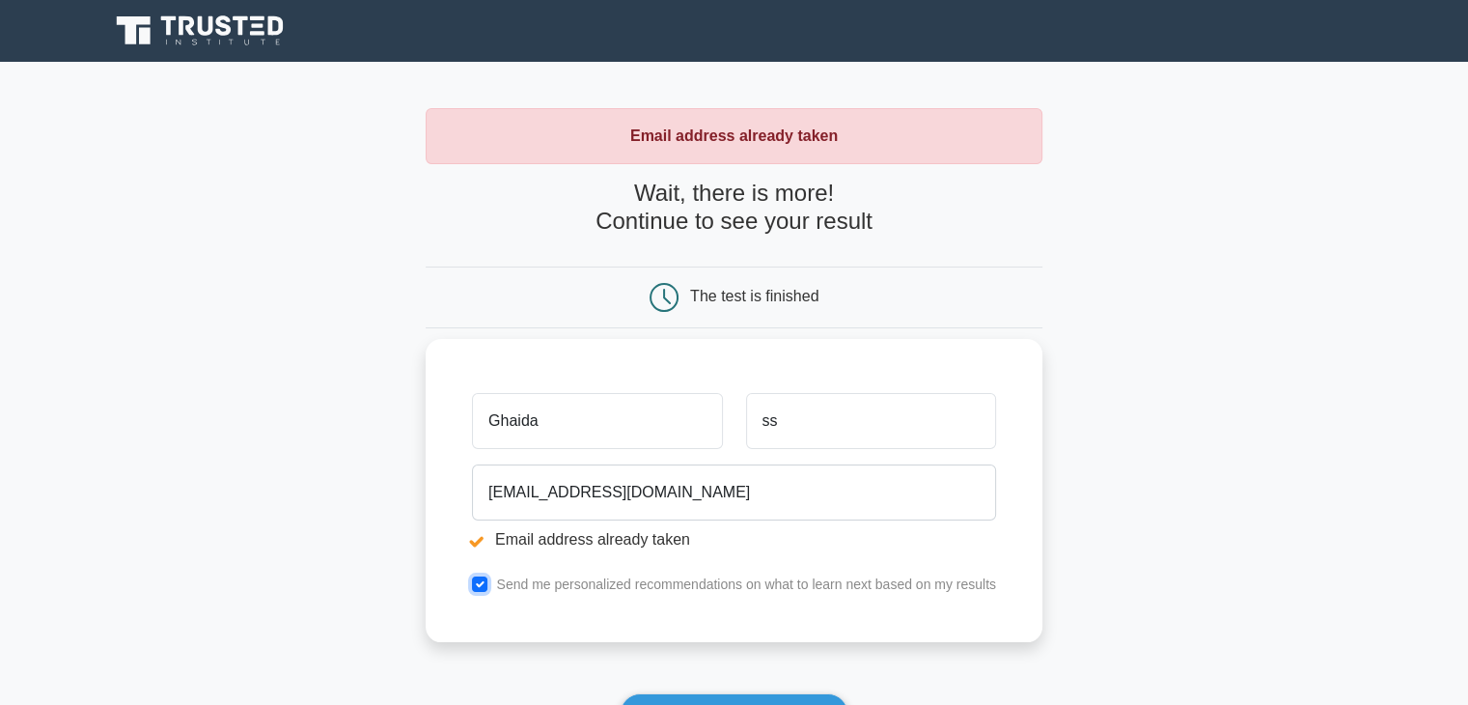
click at [479, 580] on input "checkbox" at bounding box center [479, 583] width 15 height 15
checkbox input "false"
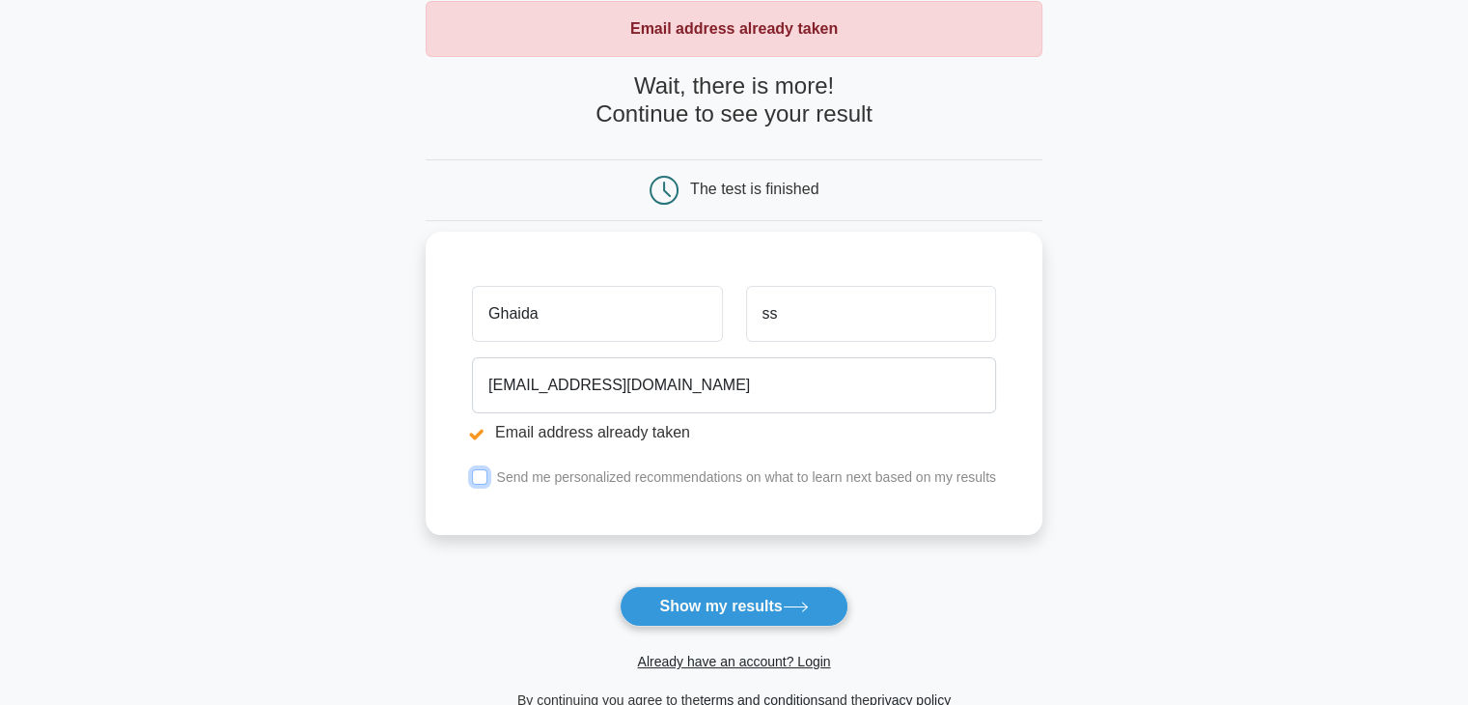
scroll to position [116, 0]
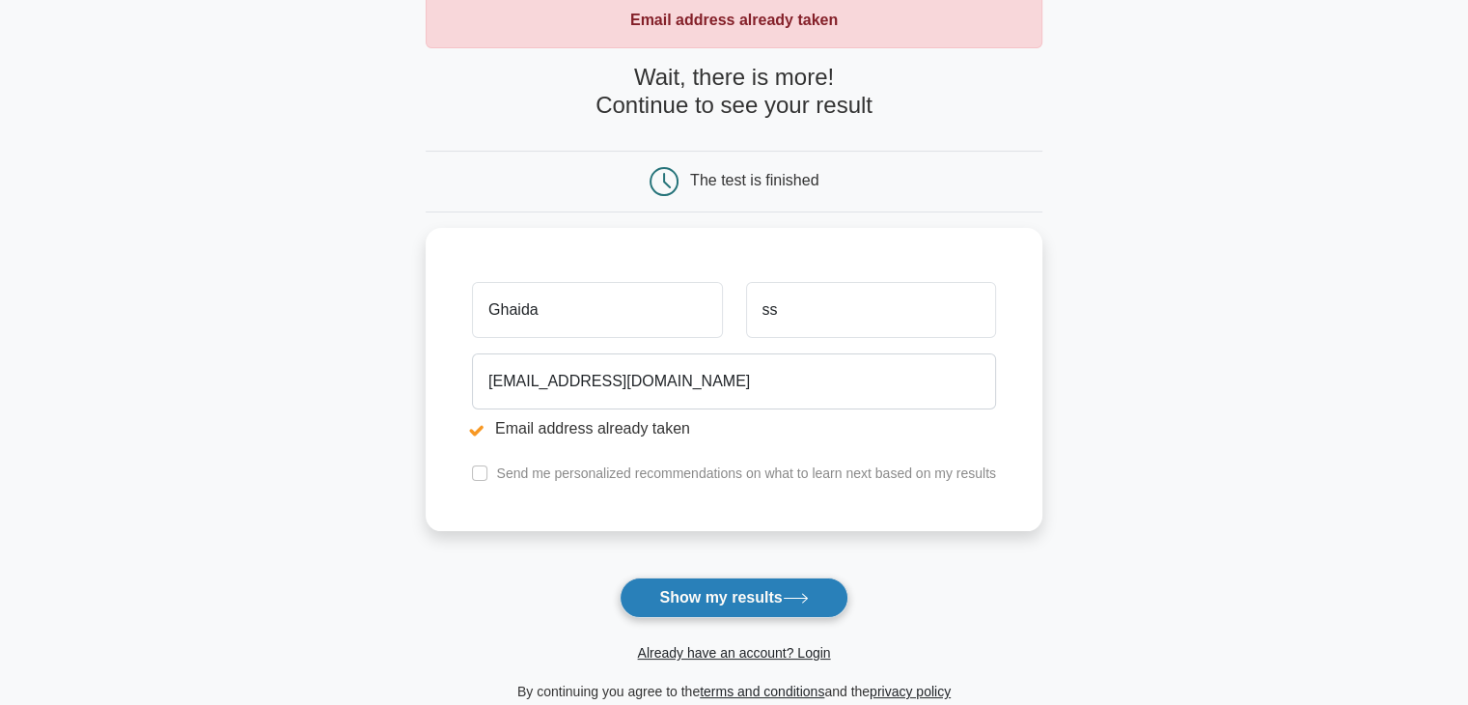
click at [681, 598] on button "Show my results" at bounding box center [734, 597] width 228 height 41
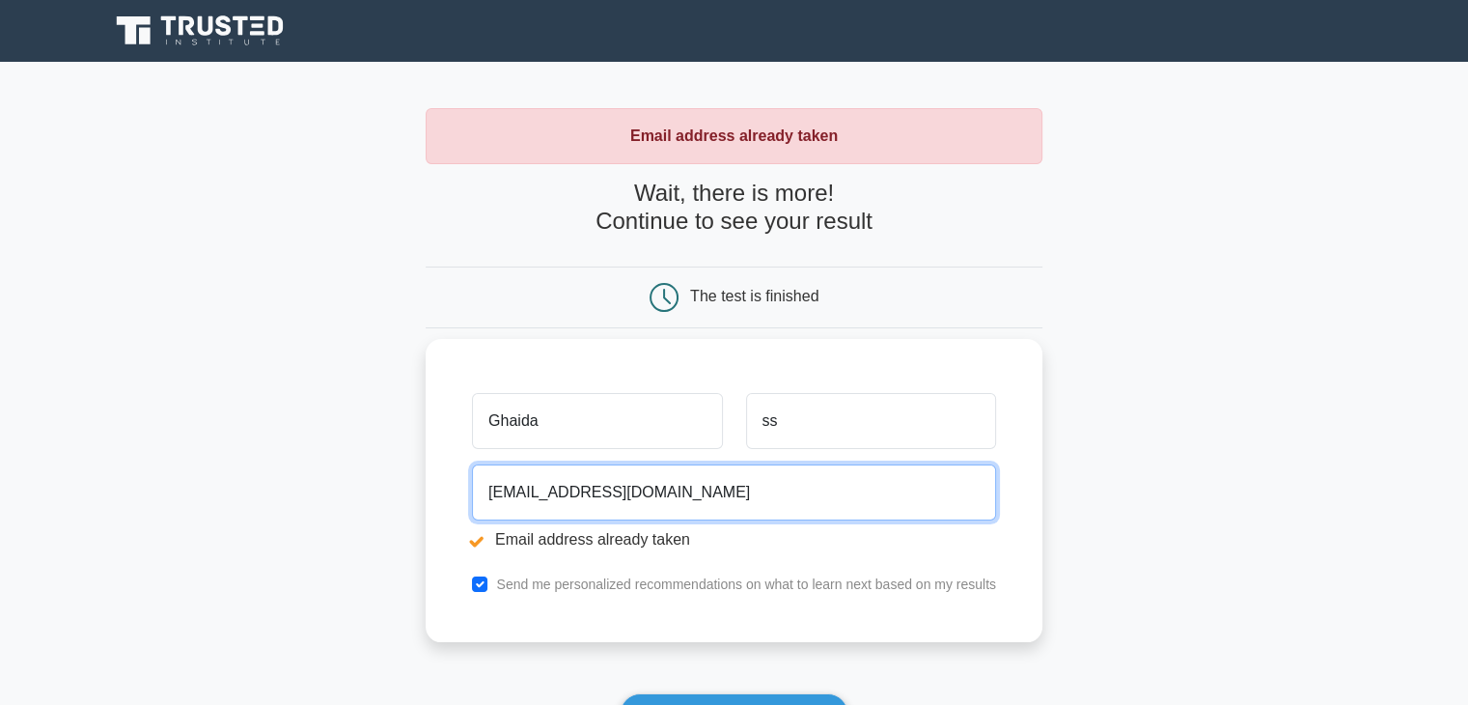
click at [649, 499] on input "[EMAIL_ADDRESS][DOMAIN_NAME]" at bounding box center [734, 492] width 524 height 56
click at [569, 495] on input "[EMAIL_ADDRESS][DOMAIN_NAME]" at bounding box center [734, 492] width 524 height 56
click at [579, 495] on input "ghaida.san22@gmail.com" at bounding box center [734, 492] width 524 height 56
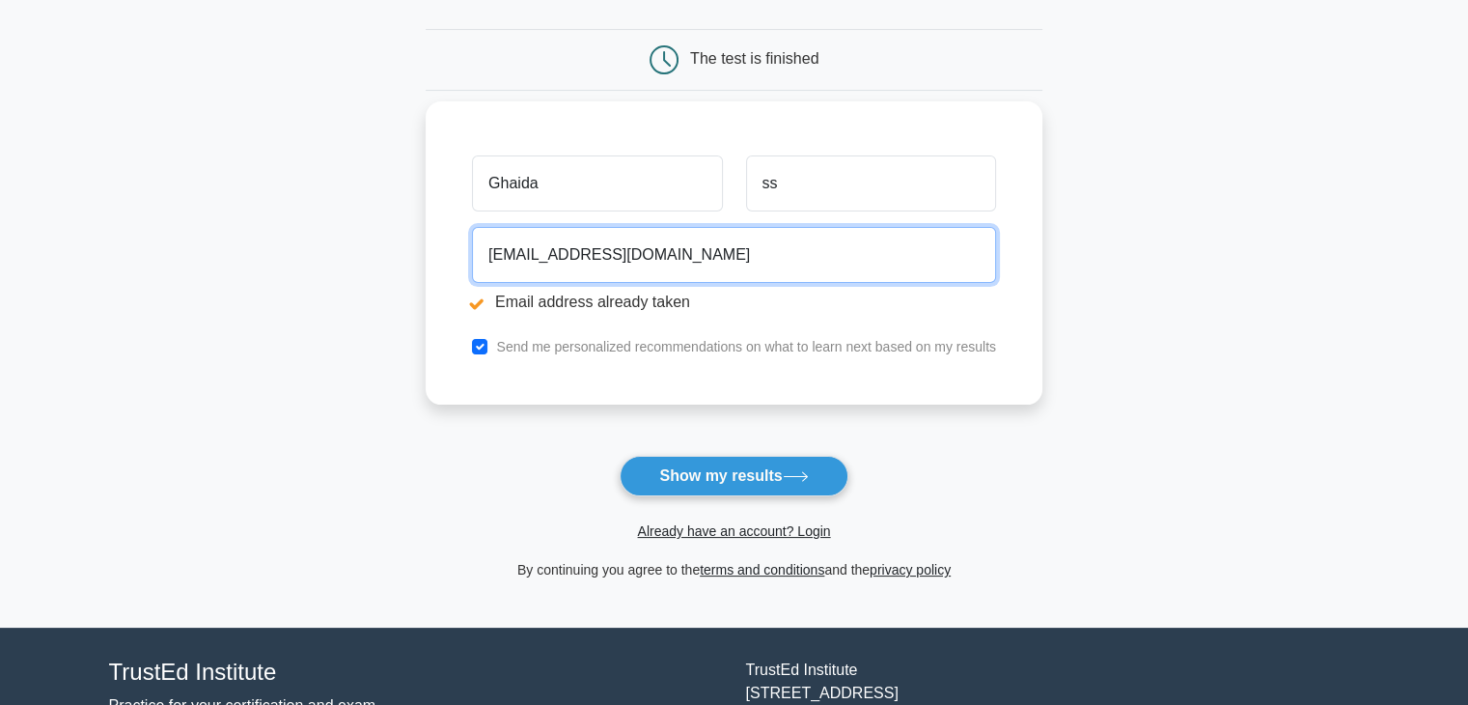
scroll to position [243, 0]
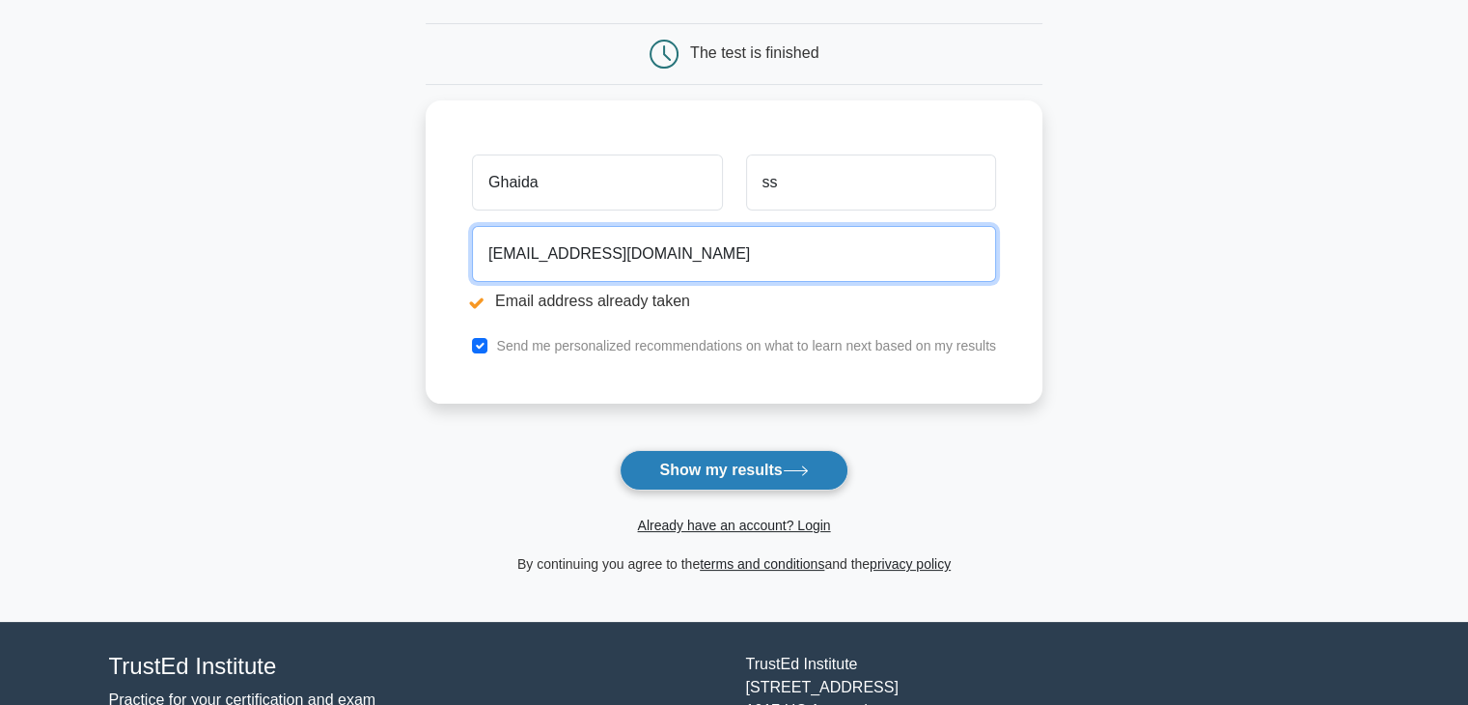
type input "[EMAIL_ADDRESS][DOMAIN_NAME]"
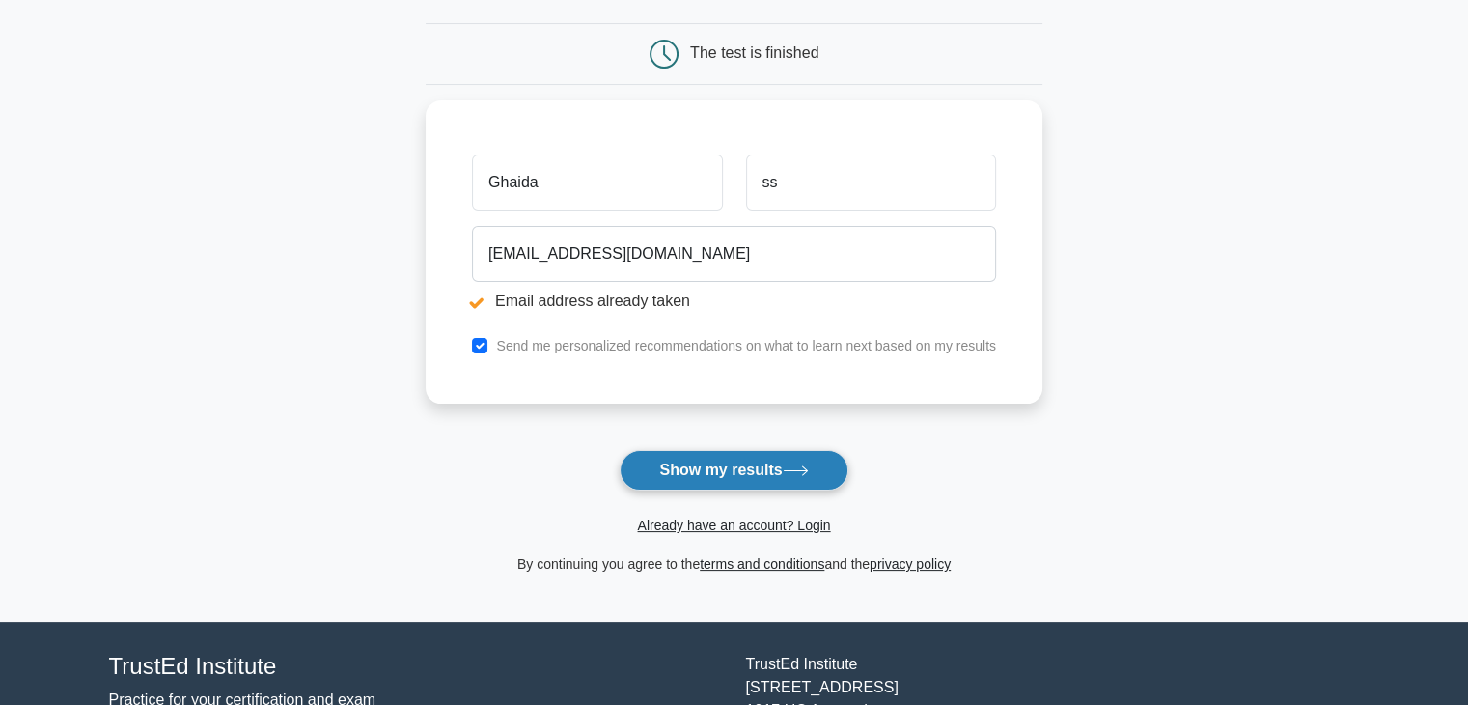
click at [711, 466] on button "Show my results" at bounding box center [734, 470] width 228 height 41
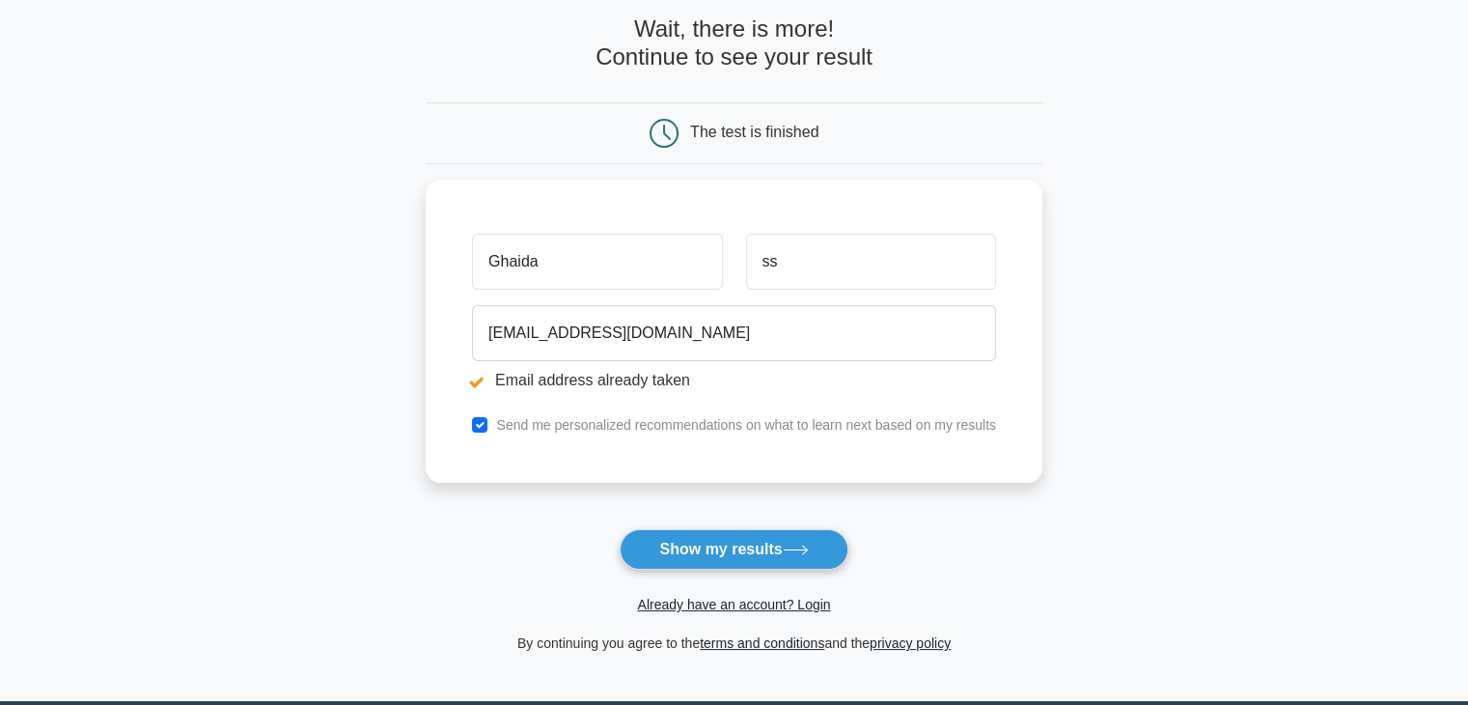
scroll to position [174, 0]
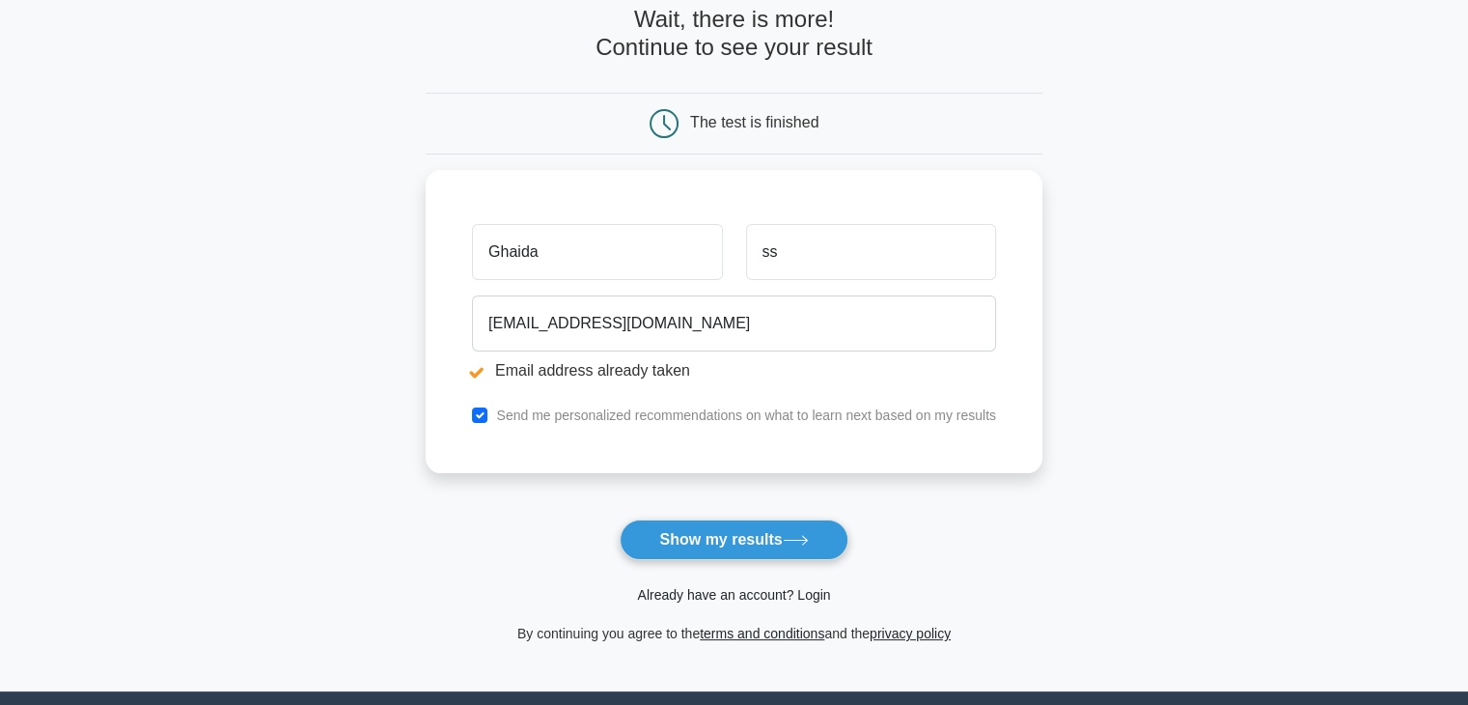
click at [752, 592] on link "Already have an account? Login" at bounding box center [733, 594] width 193 height 15
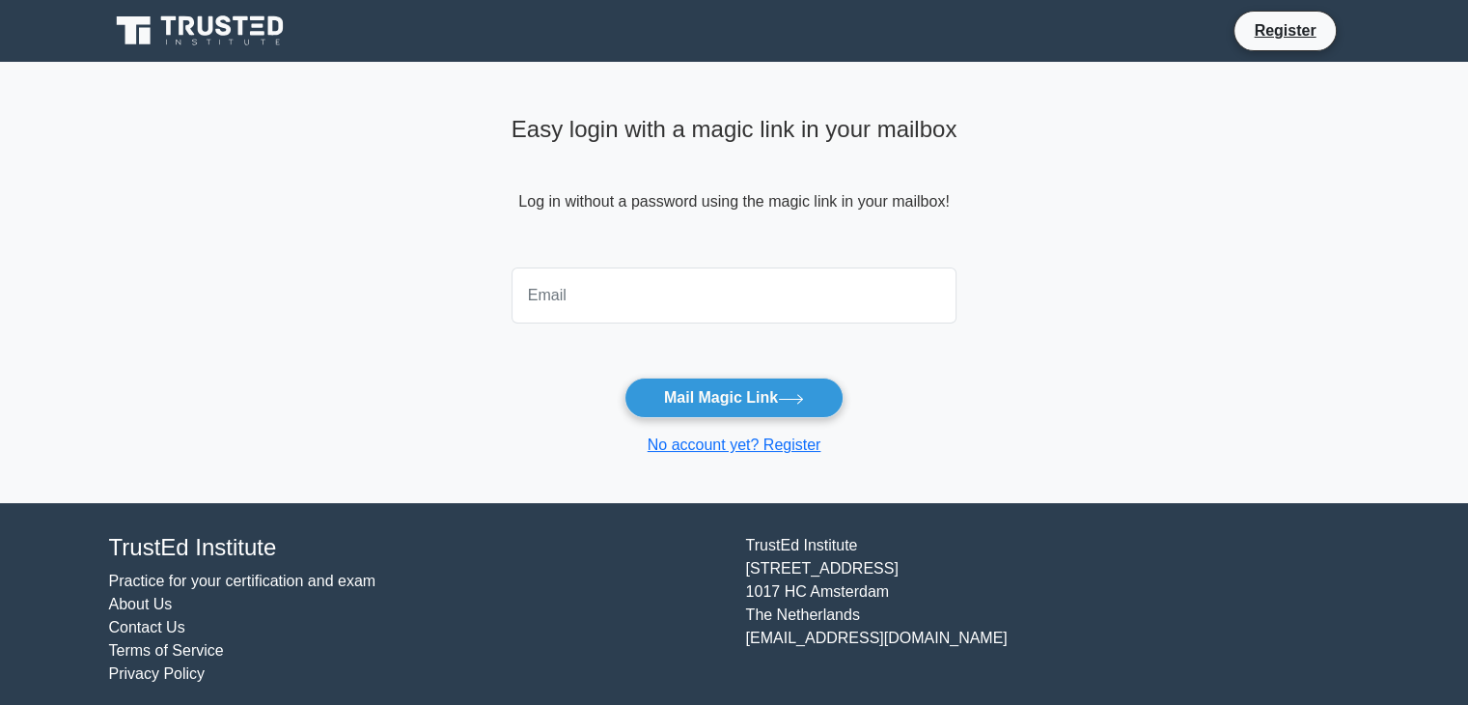
click at [625, 280] on input "email" at bounding box center [735, 295] width 446 height 56
type input "ghaida.san22@gmail.com"
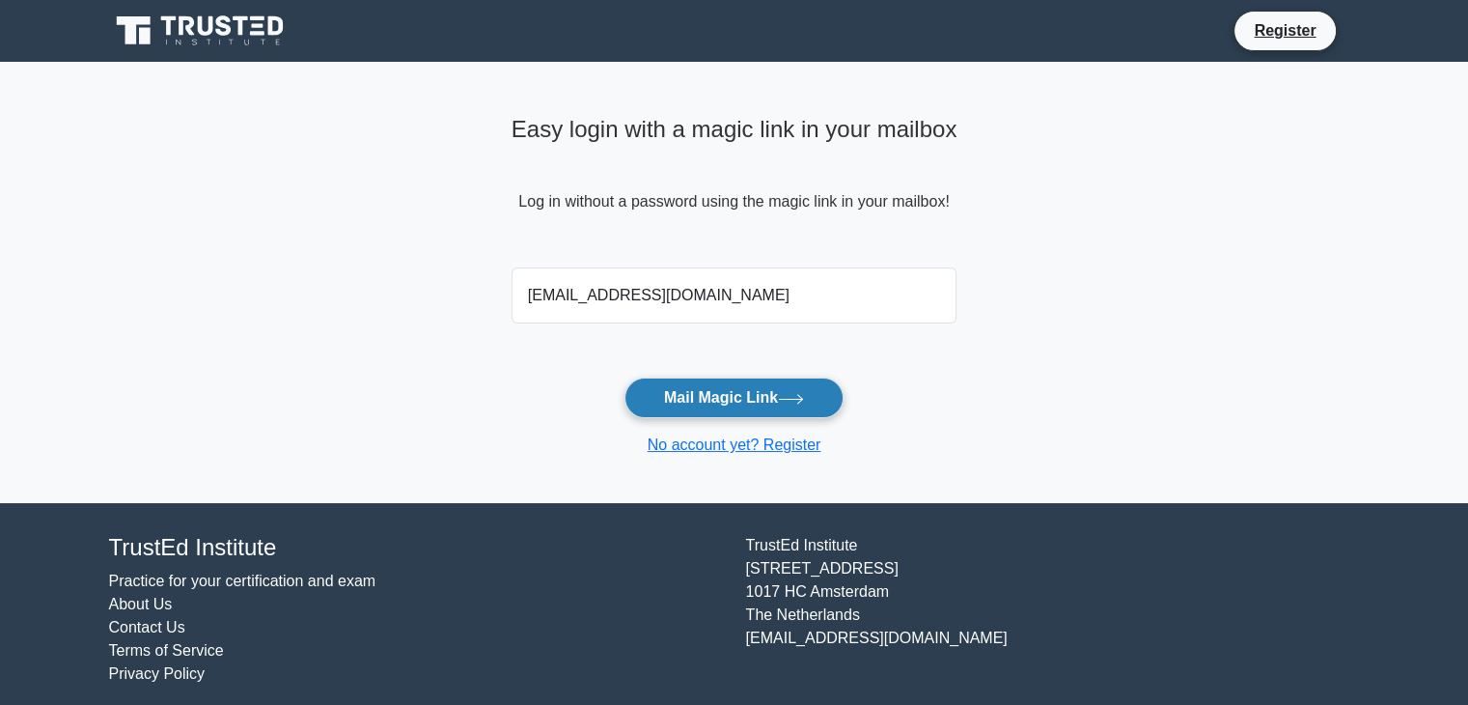
click at [742, 402] on button "Mail Magic Link" at bounding box center [734, 397] width 219 height 41
